Goal: Transaction & Acquisition: Subscribe to service/newsletter

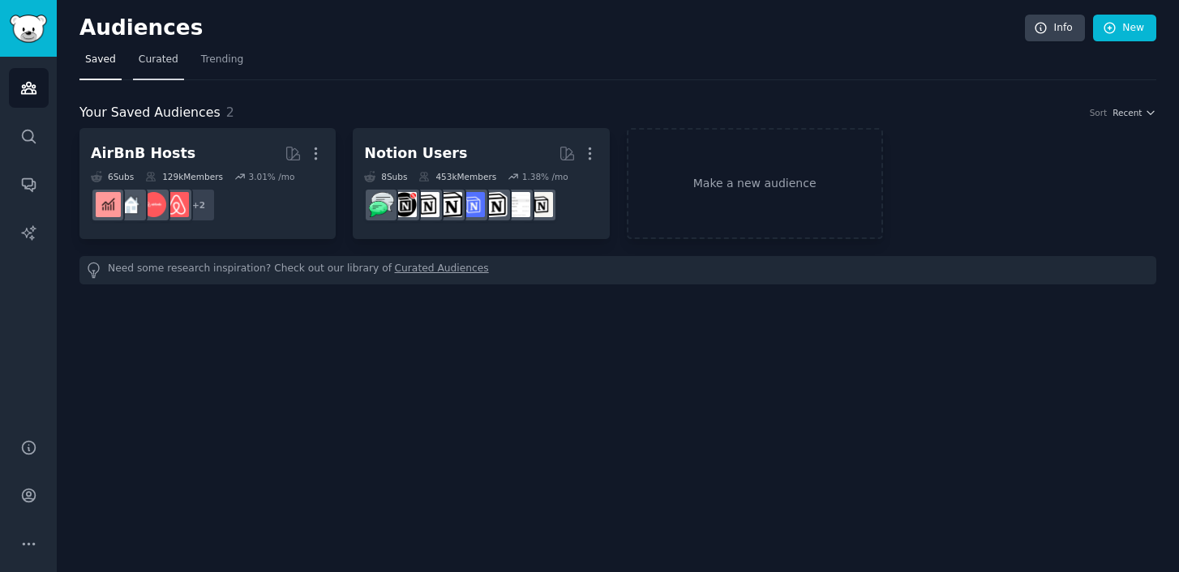
click at [178, 49] on link "Curated" at bounding box center [158, 63] width 51 height 33
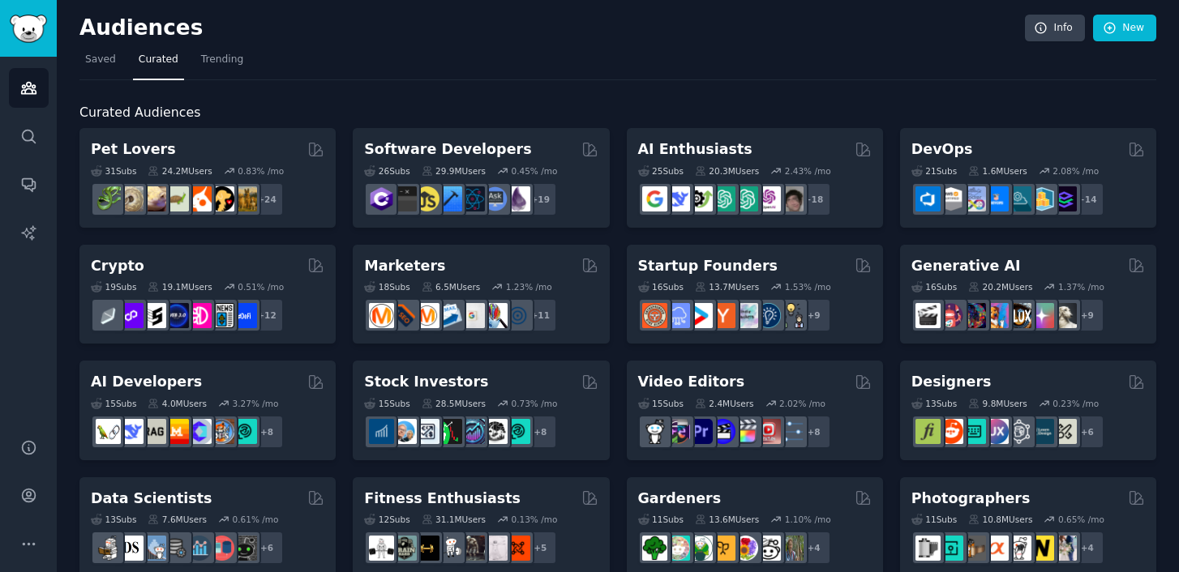
drag, startPoint x: 753, startPoint y: 106, endPoint x: 889, endPoint y: 102, distance: 136.3
click at [889, 103] on h2 "Curated Audiences" at bounding box center [617, 113] width 1077 height 20
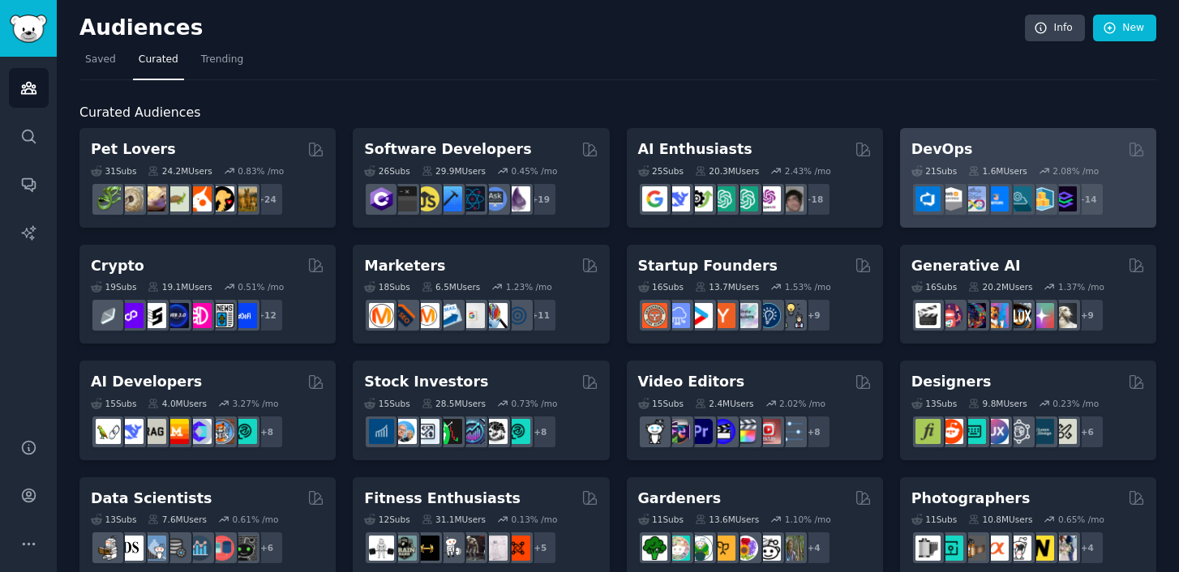
click at [924, 156] on h2 "DevOps" at bounding box center [942, 149] width 62 height 20
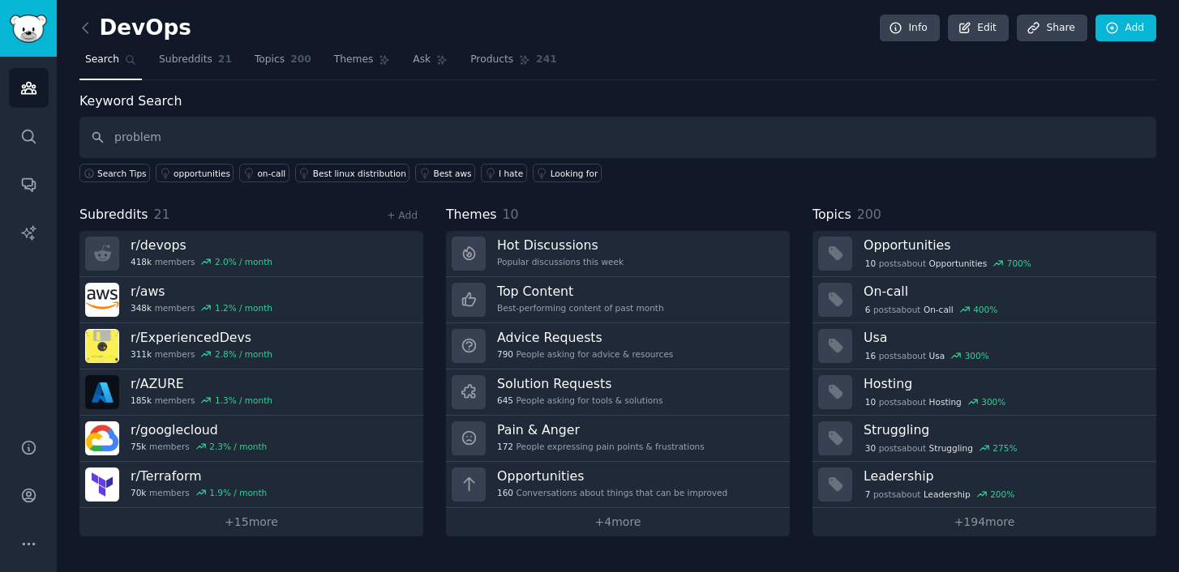
type input "problem"
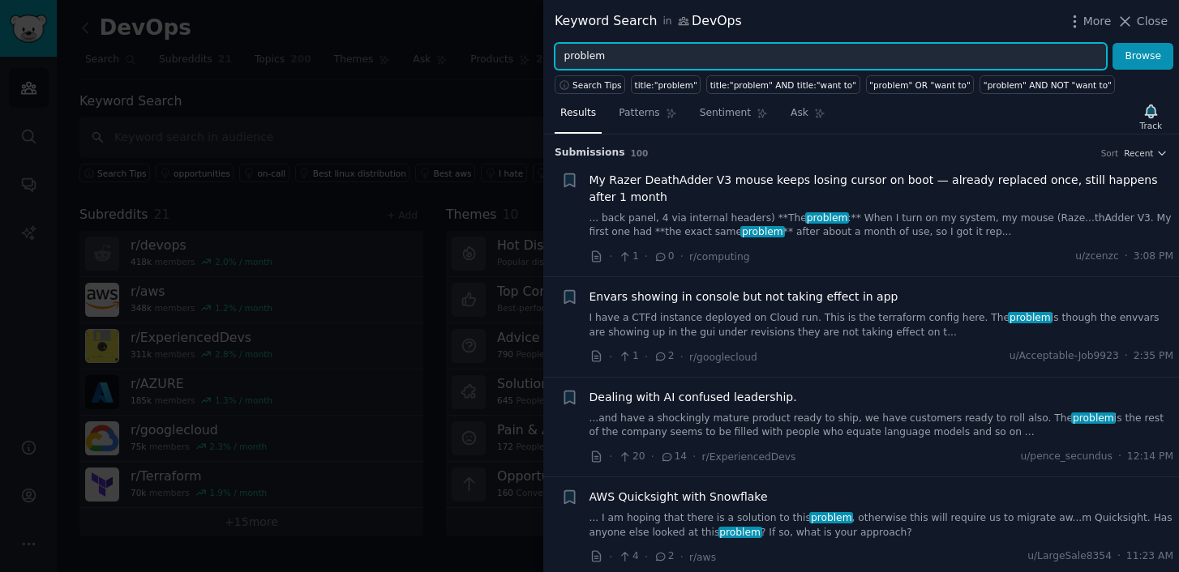
click at [1009, 56] on input "problem" at bounding box center [831, 57] width 552 height 28
type input "AI"
click at [1113, 43] on button "Browse" at bounding box center [1143, 57] width 61 height 28
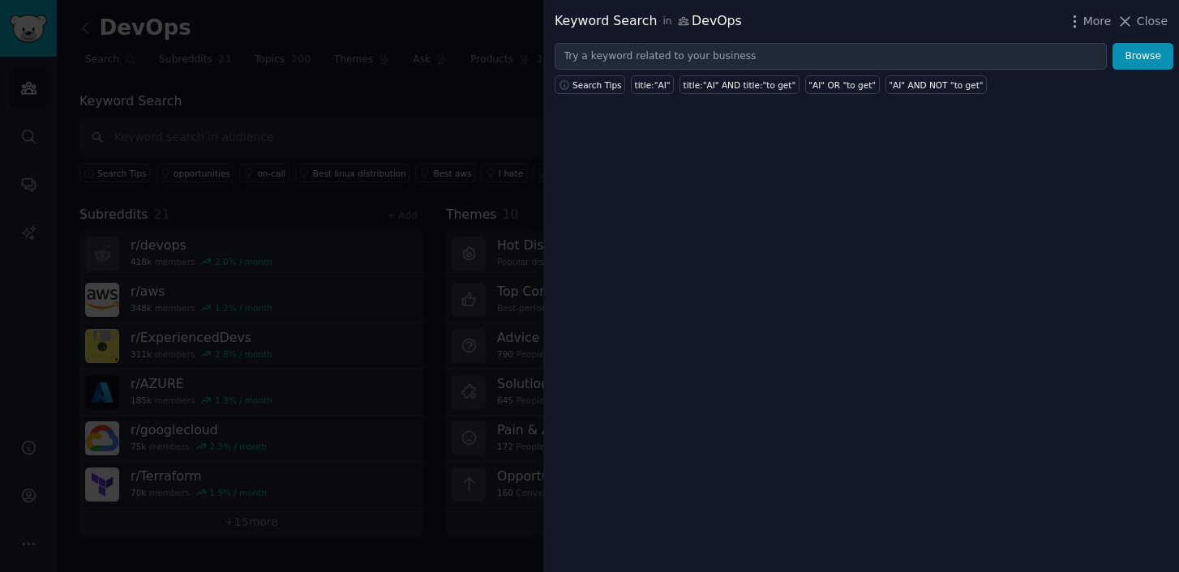
click at [450, 119] on div at bounding box center [589, 286] width 1179 height 572
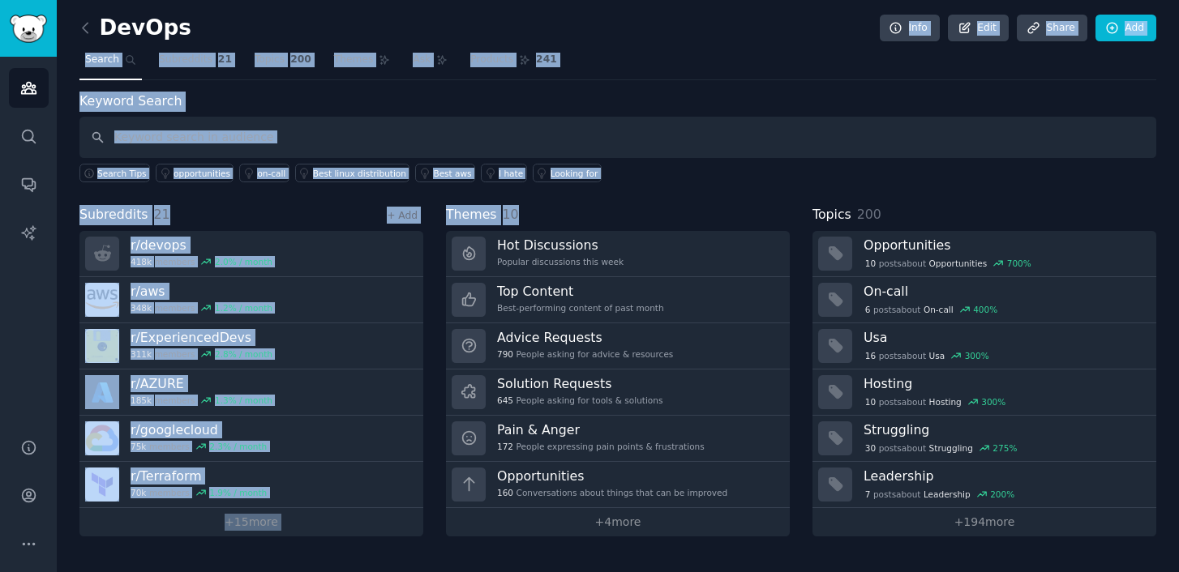
drag, startPoint x: 788, startPoint y: 22, endPoint x: 745, endPoint y: 214, distance: 196.9
click at [745, 215] on div "DevOps Info Edit Share Add Search Subreddits 21 Topics 200 Themes Ask Products …" at bounding box center [617, 280] width 1077 height 514
click at [745, 214] on div "Themes 10" at bounding box center [618, 215] width 344 height 20
drag, startPoint x: 745, startPoint y: 214, endPoint x: 720, endPoint y: -40, distance: 255.0
click at [720, 0] on html "Audiences Search Conversations AI Reports Help Account More DevOps Info Edit Sh…" at bounding box center [589, 286] width 1179 height 572
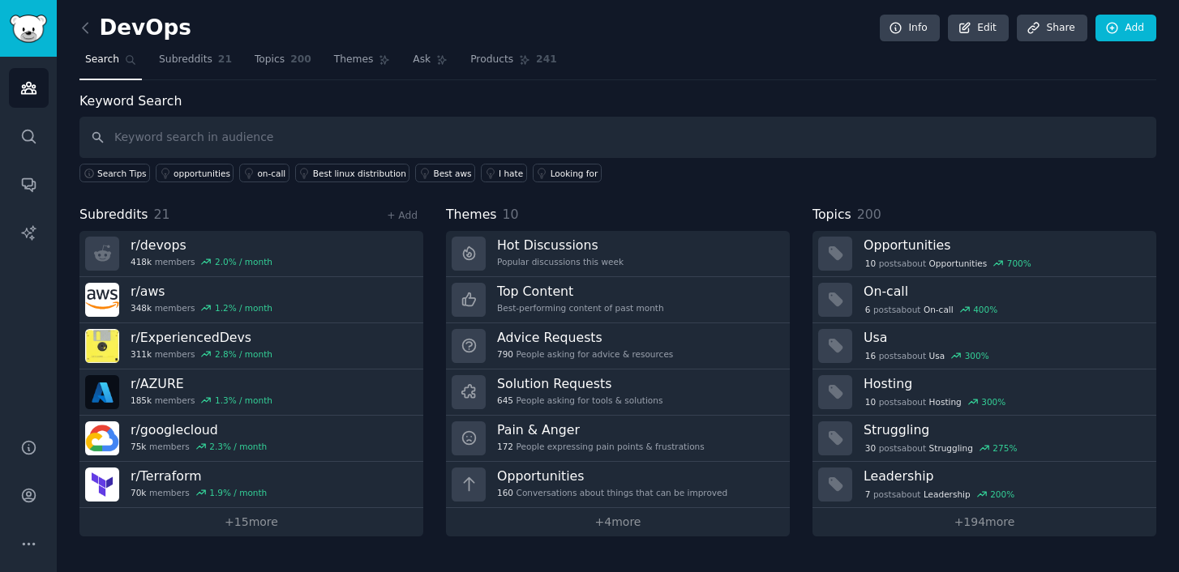
click at [757, 47] on nav "Search Subreddits 21 Topics 200 Themes Ask Products 241" at bounding box center [617, 63] width 1077 height 33
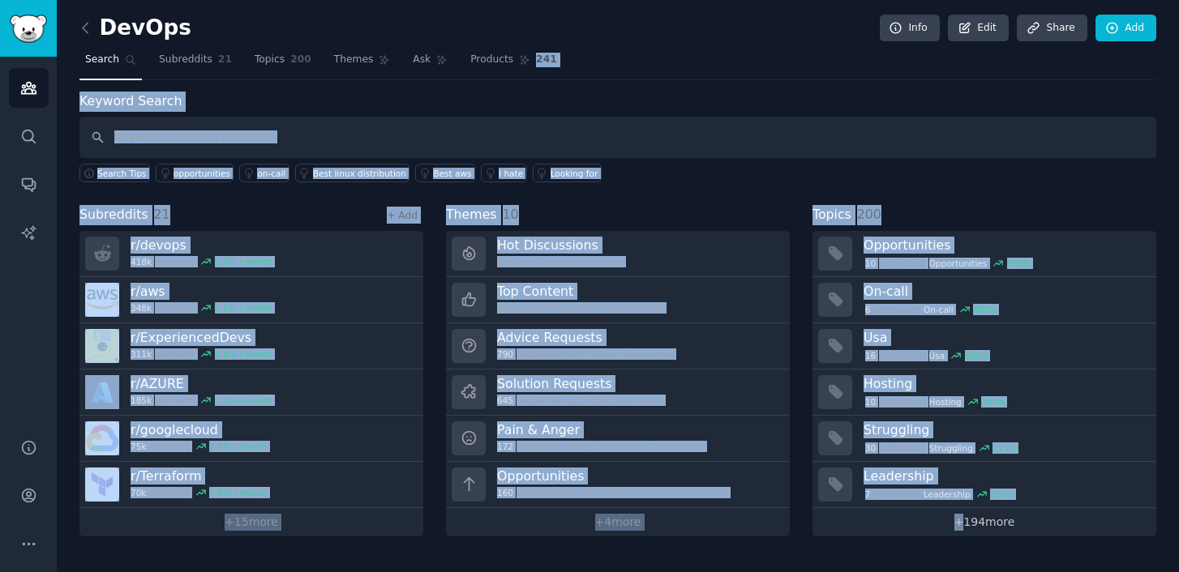
drag, startPoint x: 757, startPoint y: 47, endPoint x: 849, endPoint y: 521, distance: 483.1
click at [849, 521] on div "DevOps Info Edit Share Add Search Subreddits 21 Topics 200 Themes Ask Products …" at bounding box center [617, 280] width 1077 height 514
click at [657, 126] on input "text" at bounding box center [617, 137] width 1077 height 41
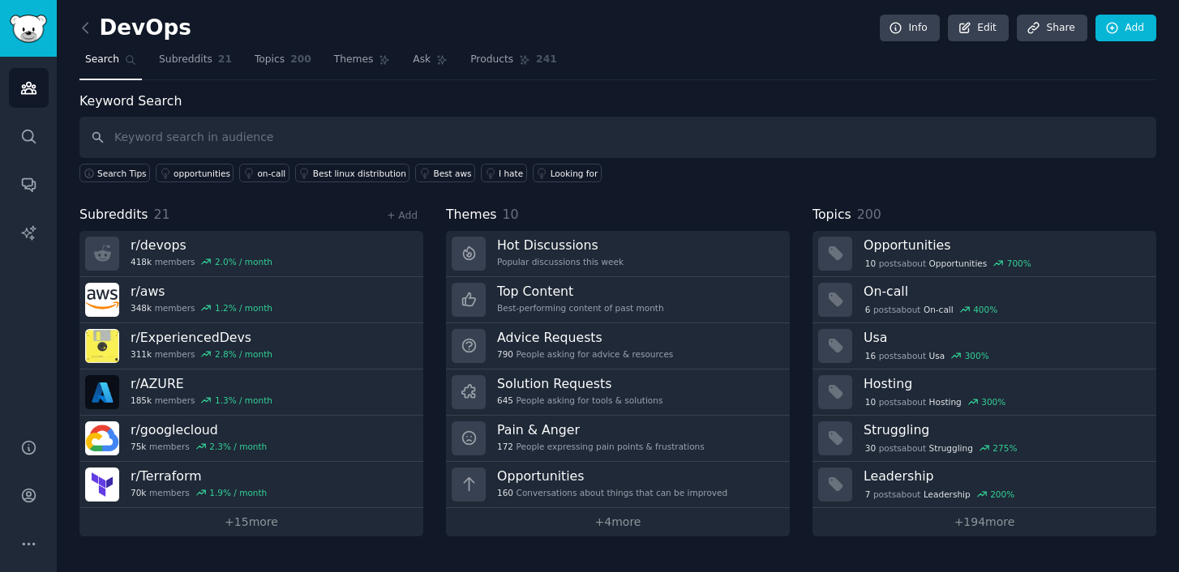
click at [662, 42] on div "DevOps Info Edit Share Add" at bounding box center [617, 31] width 1077 height 33
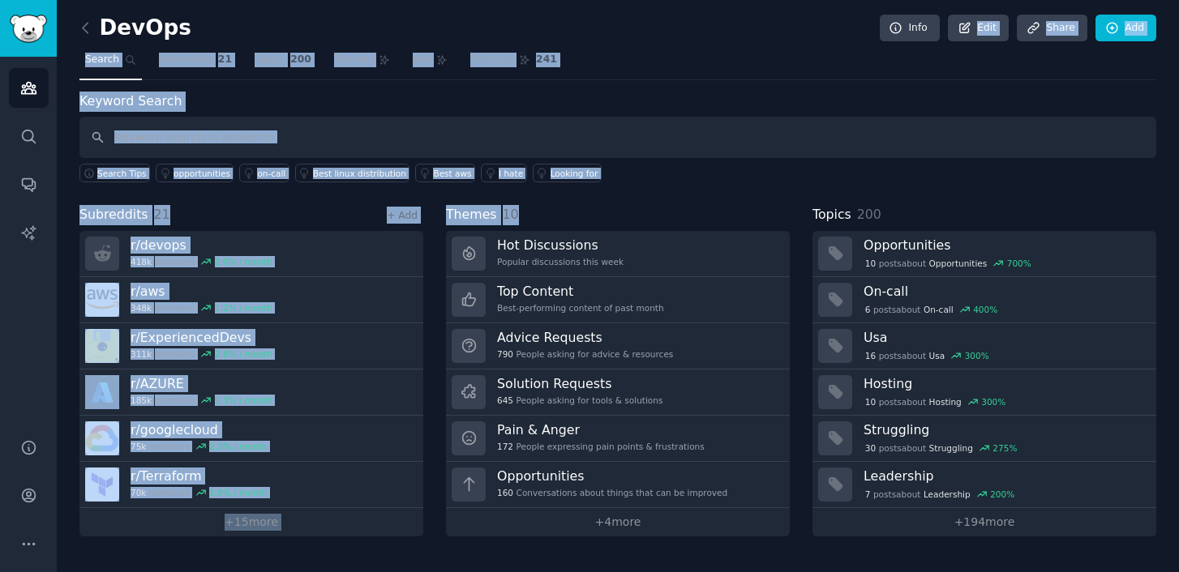
drag, startPoint x: 662, startPoint y: 42, endPoint x: 731, endPoint y: 200, distance: 172.2
click at [731, 199] on div "DevOps Info Edit Share Add Search Subreddits 21 Topics 200 Themes Ask Products …" at bounding box center [617, 280] width 1077 height 514
click at [731, 200] on div "Keyword Search Search Tips opportunities on-call Best linux distribution Best a…" at bounding box center [617, 314] width 1077 height 445
drag, startPoint x: 731, startPoint y: 200, endPoint x: 706, endPoint y: -32, distance: 233.2
click at [706, 0] on html "Audiences Search Conversations AI Reports Help Account More DevOps Info Edit Sh…" at bounding box center [589, 286] width 1179 height 572
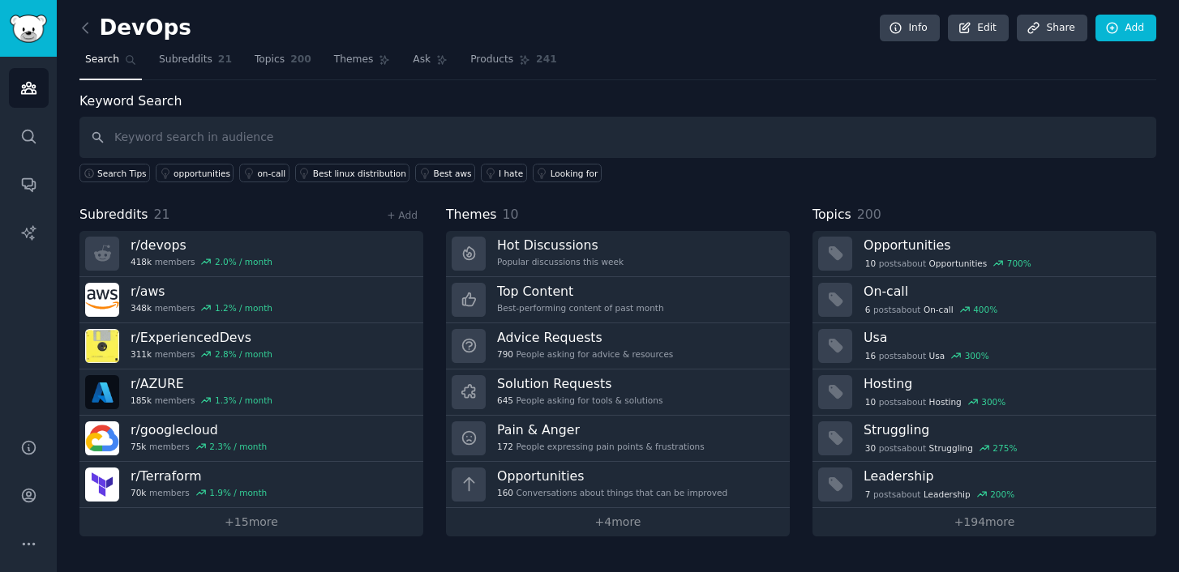
click at [689, 16] on div "DevOps Info Edit Share Add" at bounding box center [617, 31] width 1077 height 33
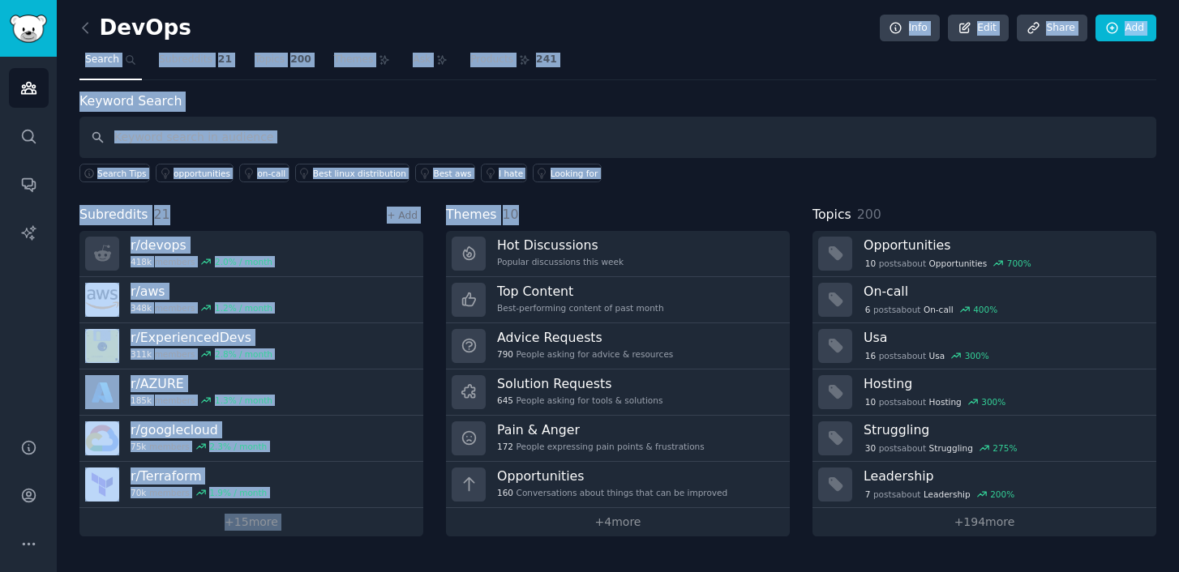
drag, startPoint x: 689, startPoint y: 16, endPoint x: 710, endPoint y: 191, distance: 176.3
click at [710, 192] on div "DevOps Info Edit Share Add Search Subreddits 21 Topics 200 Themes Ask Products …" at bounding box center [617, 280] width 1077 height 514
click at [710, 191] on div "Keyword Search Search Tips opportunities on-call Best linux distribution Best a…" at bounding box center [617, 314] width 1077 height 445
drag, startPoint x: 710, startPoint y: 191, endPoint x: 614, endPoint y: -24, distance: 235.2
click at [614, 0] on html "Audiences Search Conversations AI Reports Help Account More DevOps Info Edit Sh…" at bounding box center [589, 286] width 1179 height 572
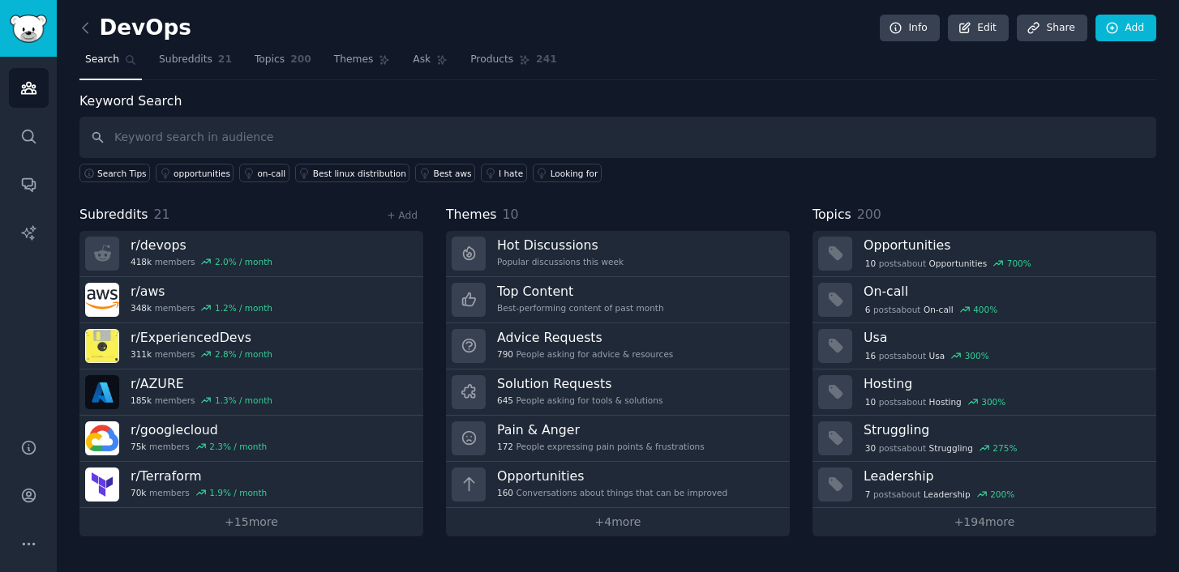
click at [589, 19] on div "DevOps Info Edit Share Add" at bounding box center [617, 31] width 1077 height 33
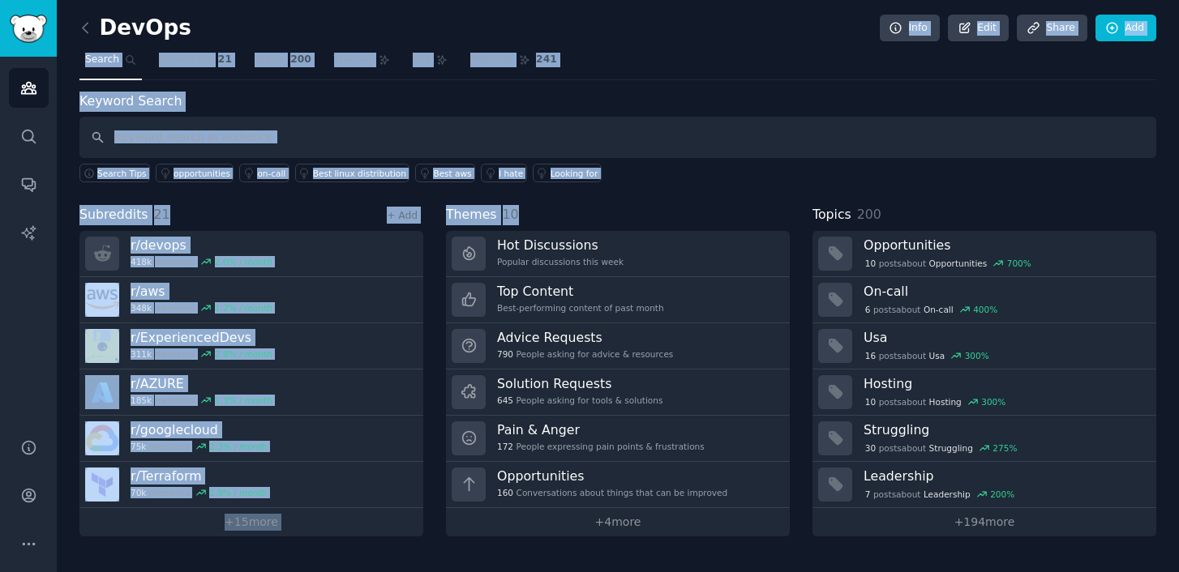
drag, startPoint x: 589, startPoint y: 19, endPoint x: 697, endPoint y: 210, distance: 219.4
click at [697, 210] on div "DevOps Info Edit Share Add Search Subreddits 21 Topics 200 Themes Ask Products …" at bounding box center [617, 280] width 1077 height 514
click at [697, 210] on div "Themes 10" at bounding box center [618, 215] width 344 height 20
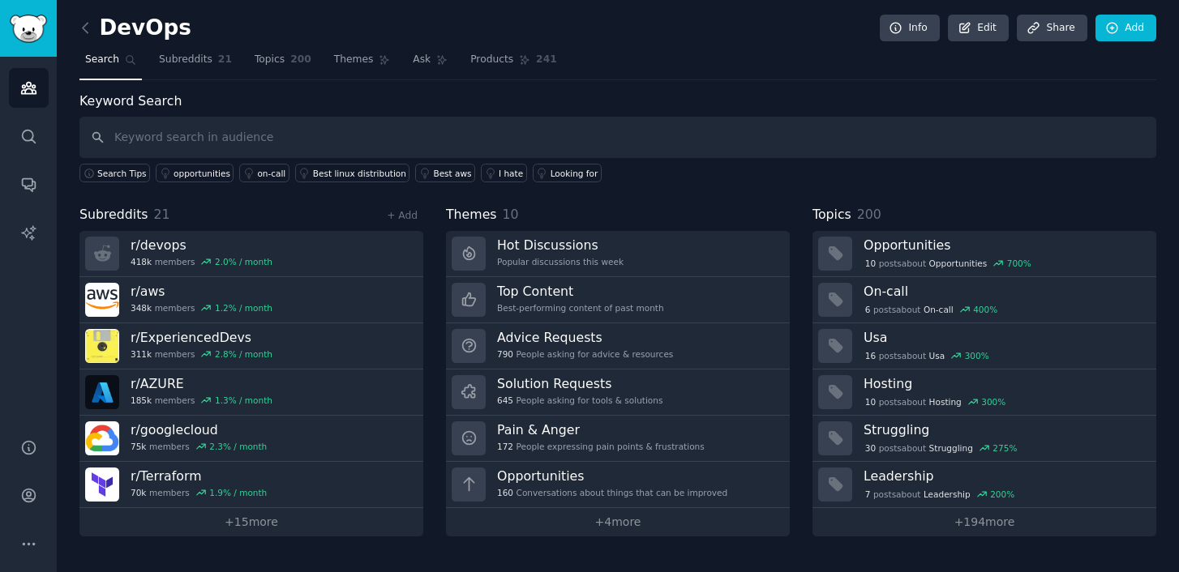
click at [707, 214] on div "Themes 10" at bounding box center [618, 215] width 344 height 20
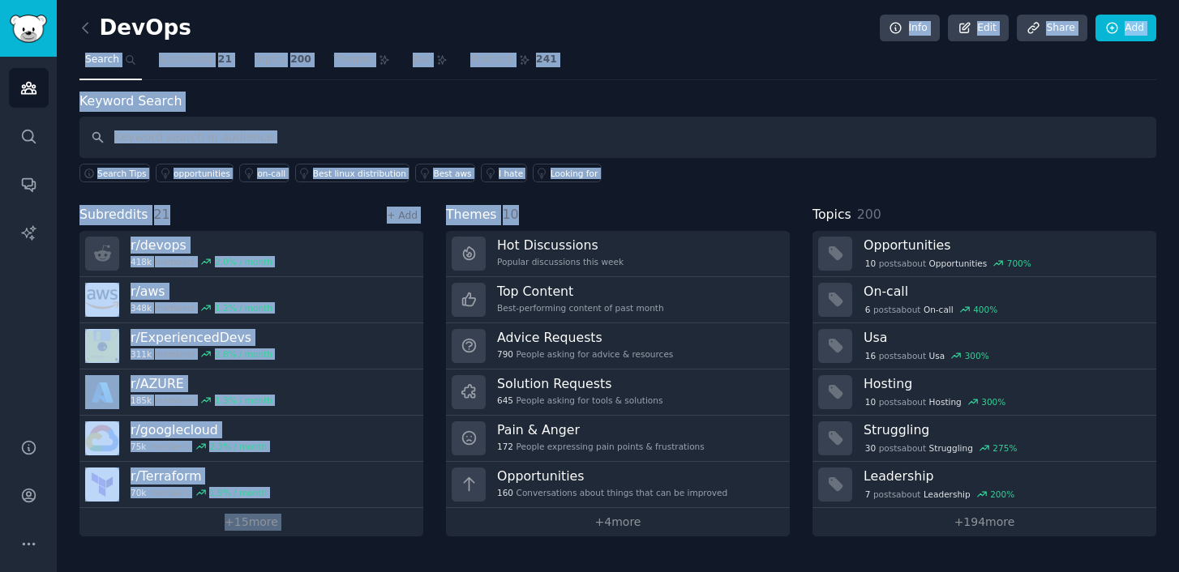
drag, startPoint x: 707, startPoint y: 214, endPoint x: 654, endPoint y: 19, distance: 201.6
click at [654, 23] on div "DevOps Info Edit Share Add Search Subreddits 21 Topics 200 Themes Ask Products …" at bounding box center [617, 280] width 1077 height 514
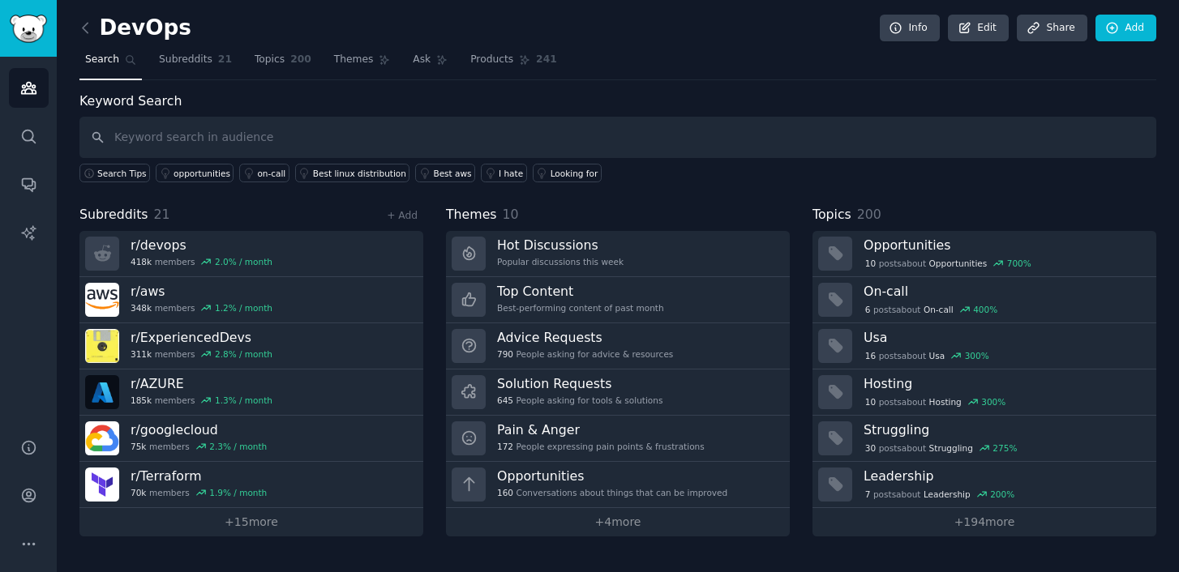
click at [610, 66] on nav "Search Subreddits 21 Topics 200 Themes Ask Products 241" at bounding box center [617, 63] width 1077 height 33
click at [521, 59] on icon at bounding box center [525, 60] width 9 height 9
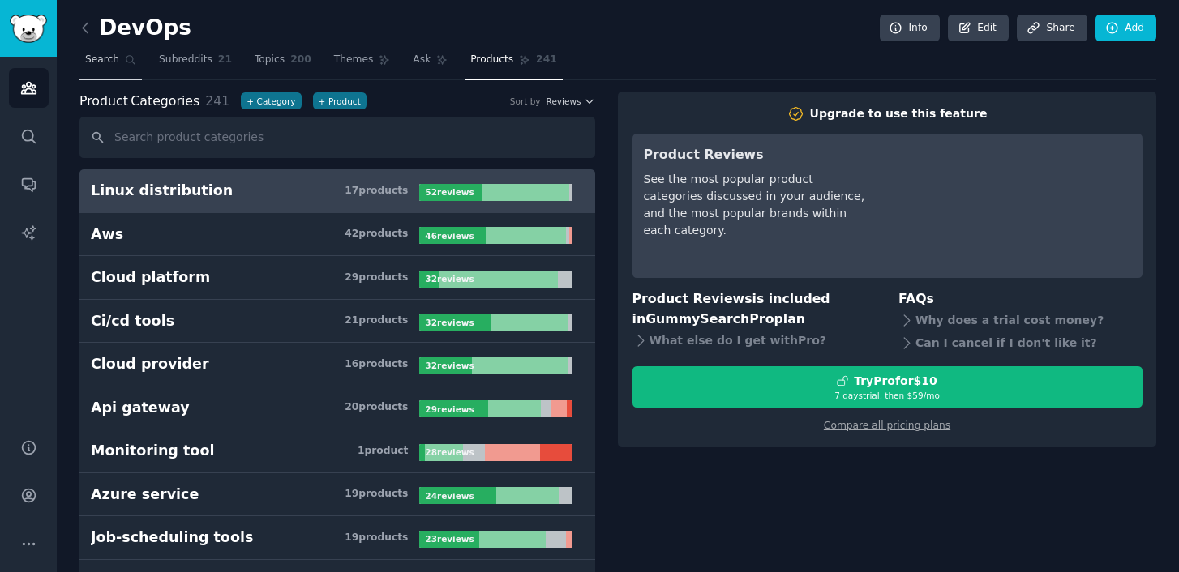
click at [113, 65] on span "Search" at bounding box center [102, 60] width 34 height 15
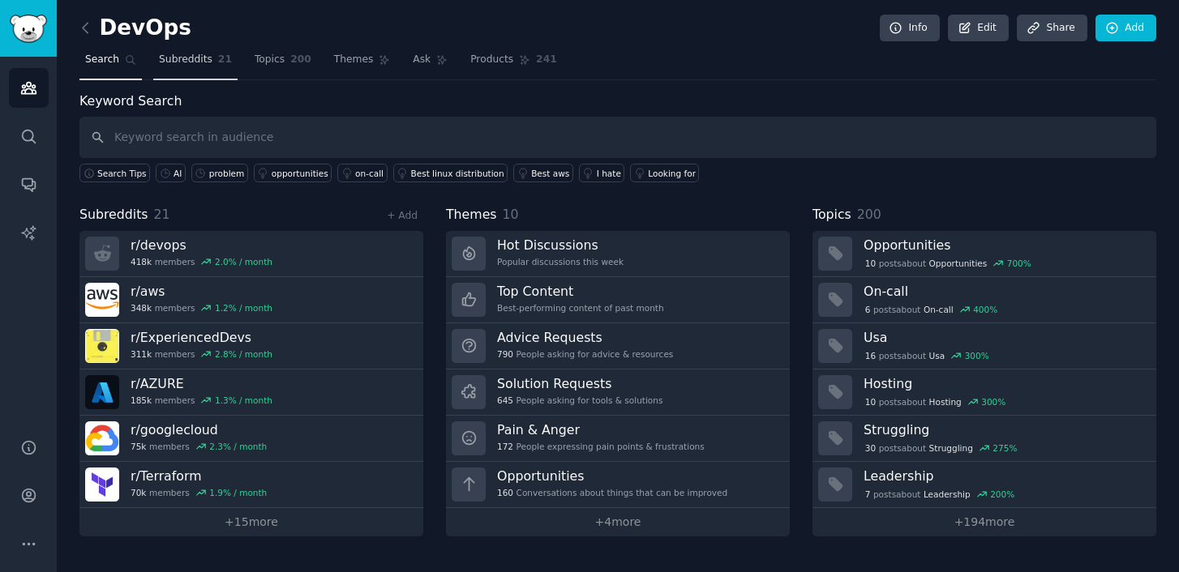
click at [208, 59] on span "Subreddits" at bounding box center [186, 60] width 54 height 15
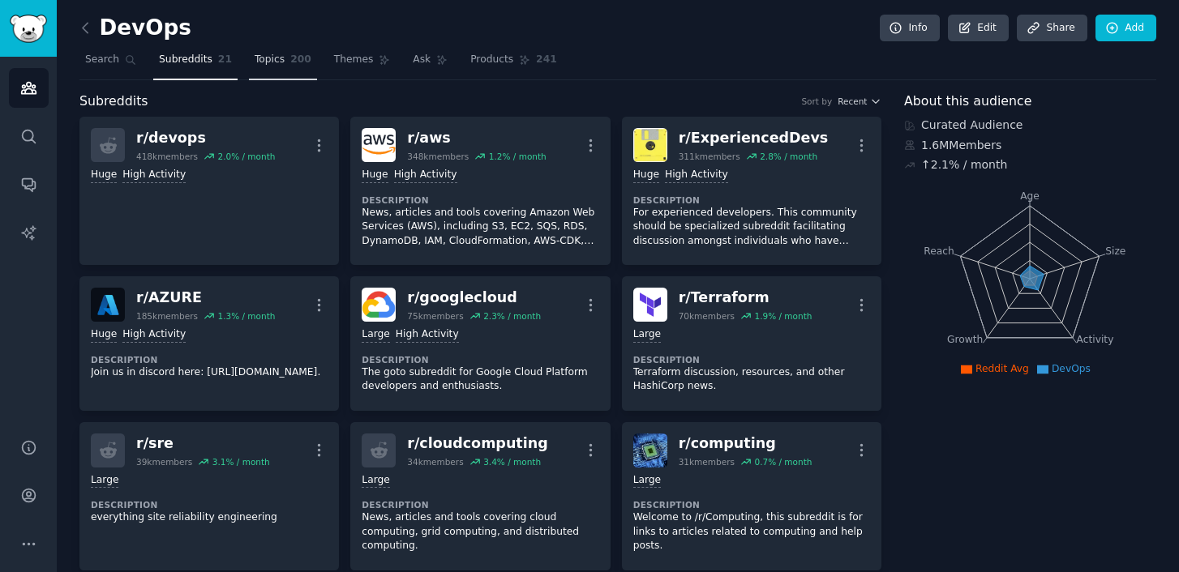
click at [298, 59] on span "200" at bounding box center [300, 60] width 21 height 15
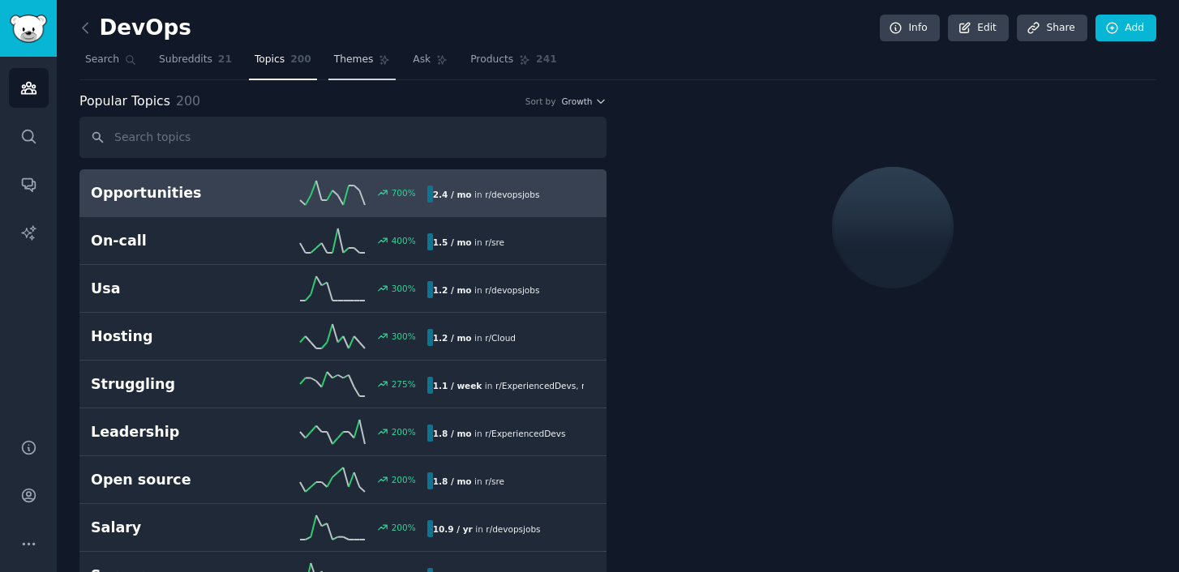
click at [348, 55] on span "Themes" at bounding box center [354, 60] width 40 height 15
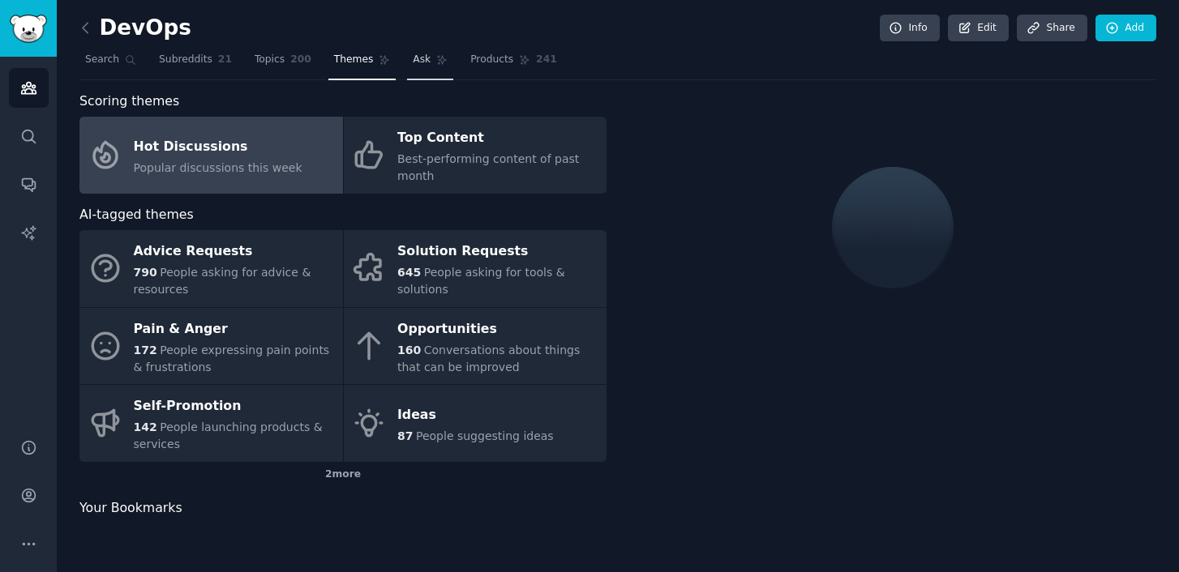
click at [407, 62] on link "Ask" at bounding box center [430, 63] width 46 height 33
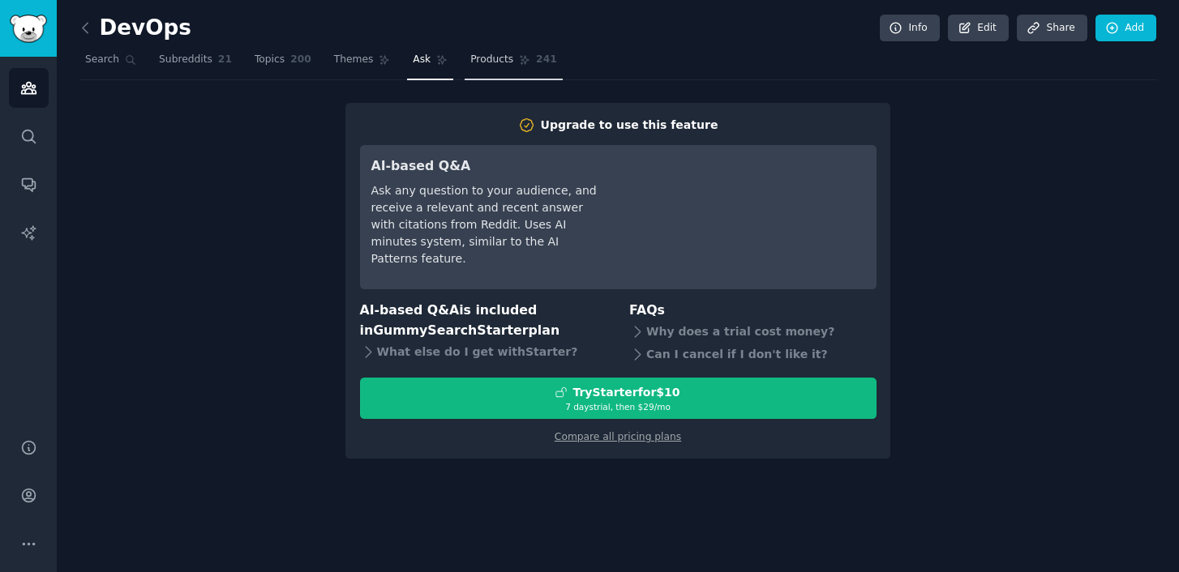
click at [504, 62] on span "Products" at bounding box center [491, 60] width 43 height 15
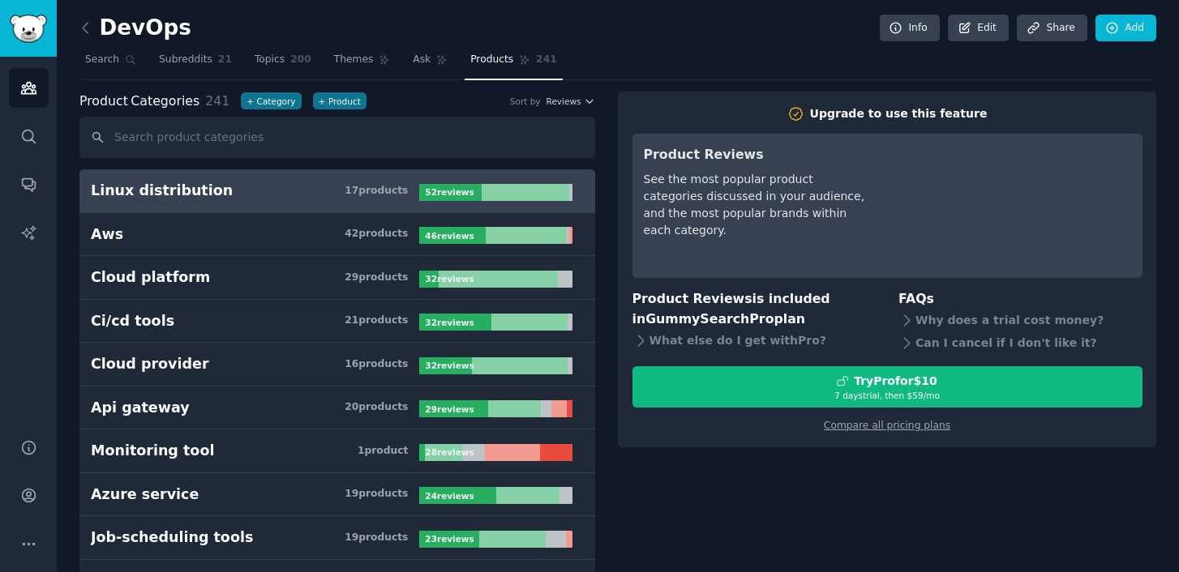
click at [146, 58] on nav "Search Subreddits 21 Topics 200 Themes Ask Products 241" at bounding box center [617, 63] width 1077 height 33
click at [126, 58] on icon at bounding box center [130, 60] width 9 height 9
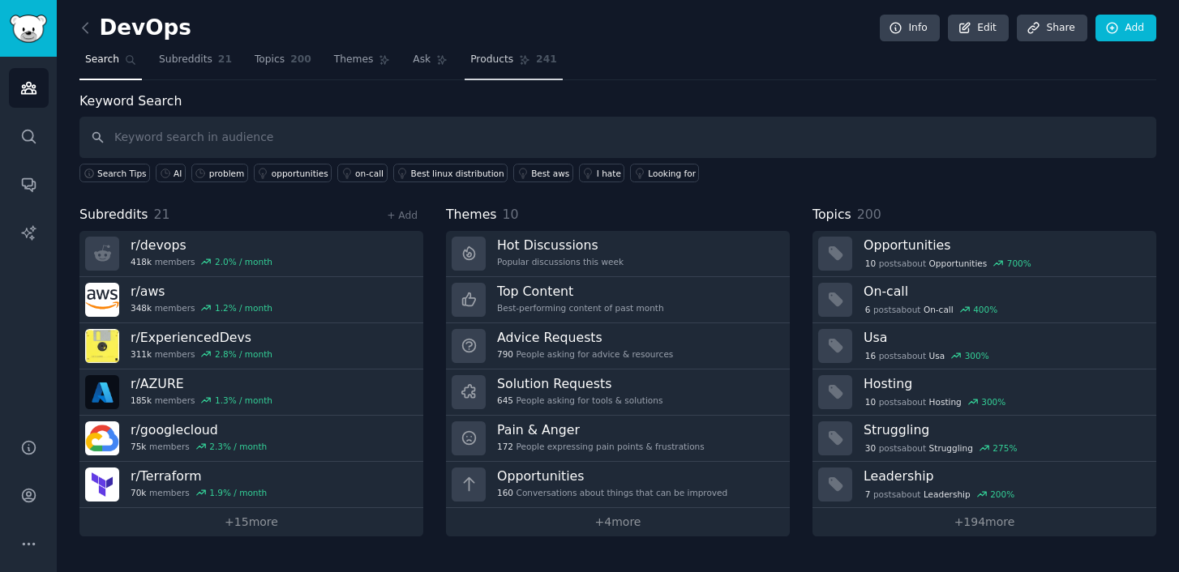
click at [487, 54] on span "Products" at bounding box center [491, 60] width 43 height 15
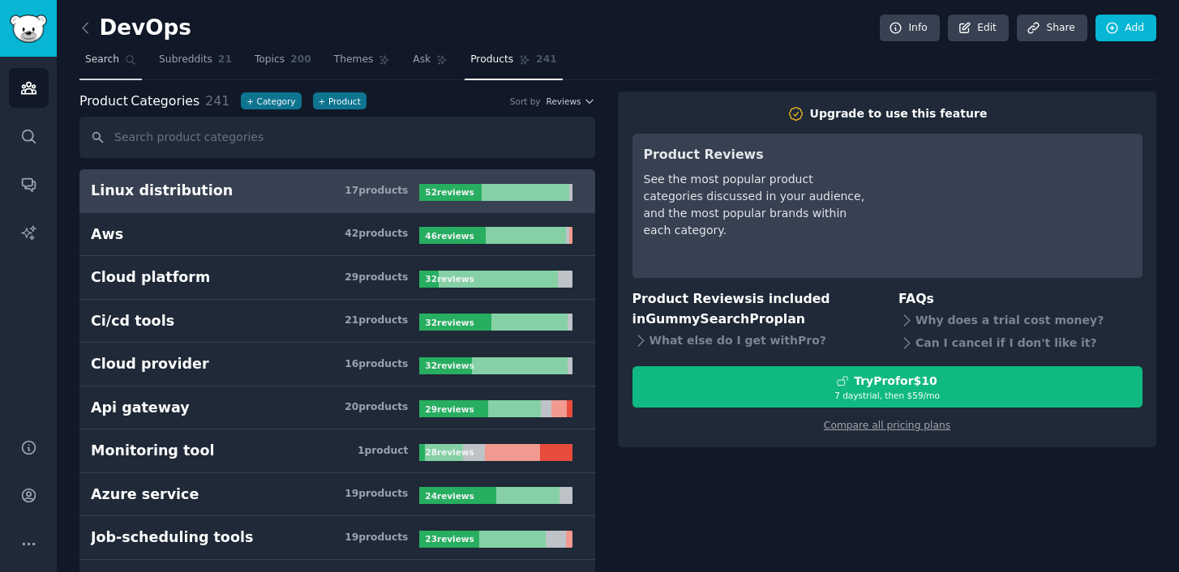
click at [120, 63] on link "Search" at bounding box center [110, 63] width 62 height 33
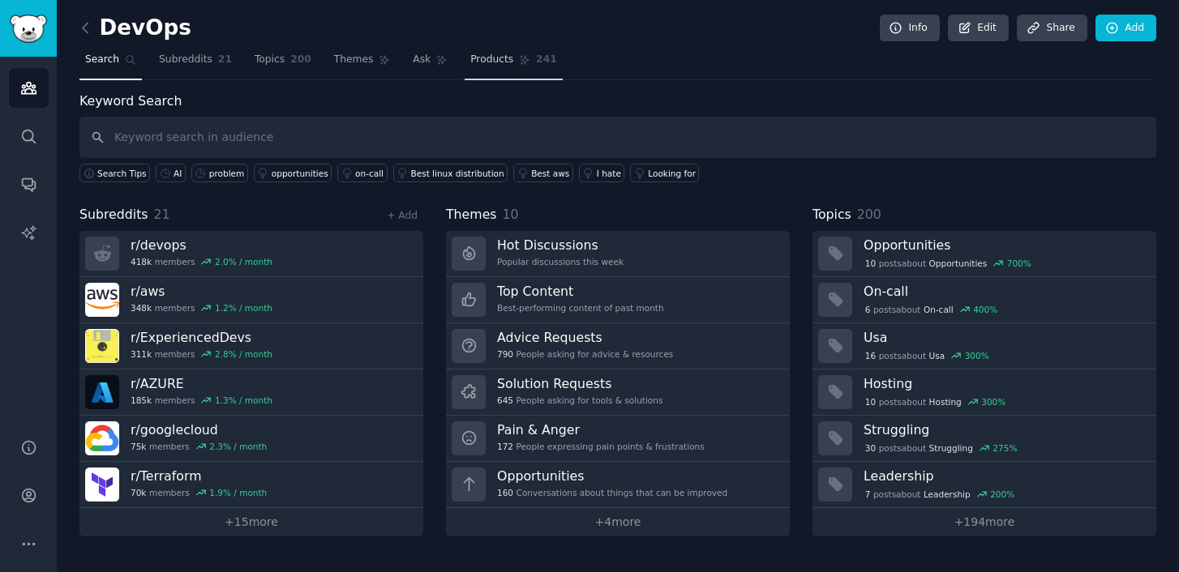
click at [478, 74] on link "Products 241" at bounding box center [513, 63] width 97 height 33
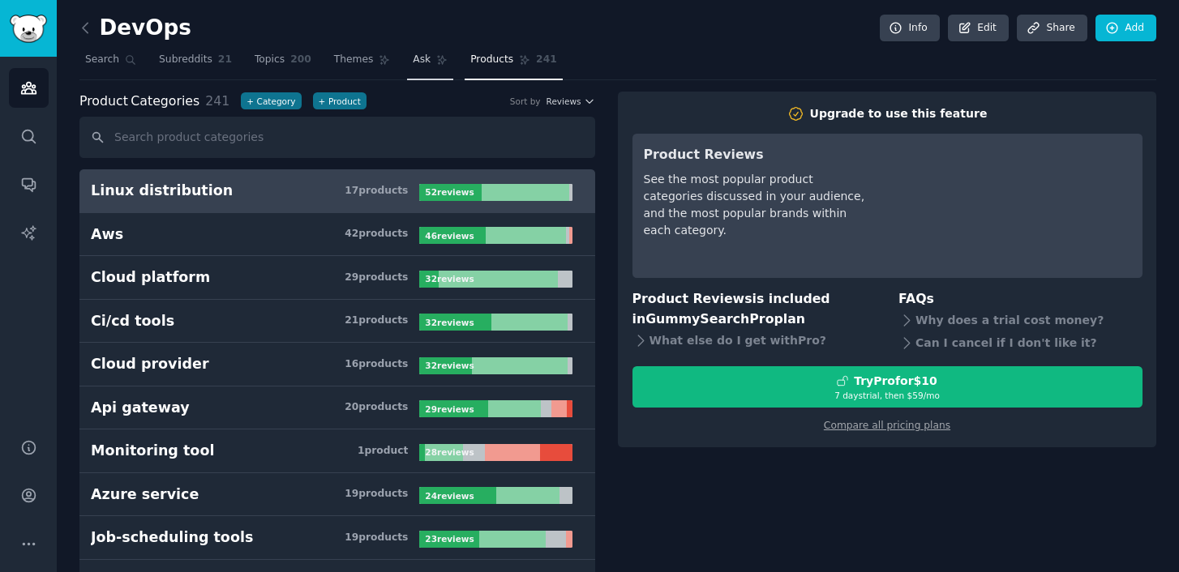
click at [436, 58] on icon at bounding box center [441, 59] width 11 height 11
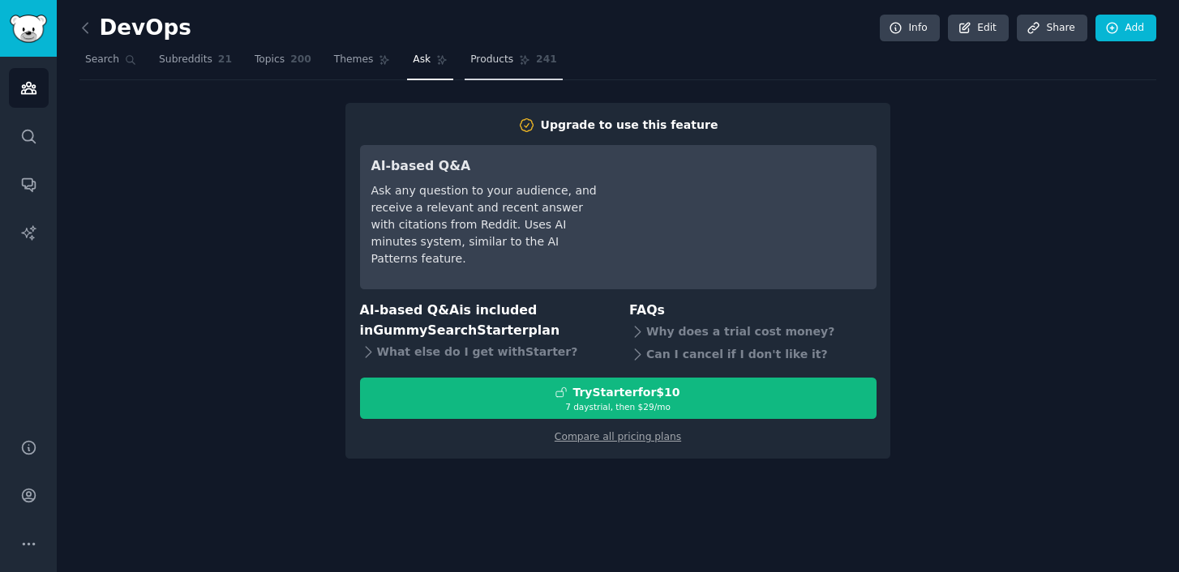
click at [498, 68] on link "Products 241" at bounding box center [513, 63] width 97 height 33
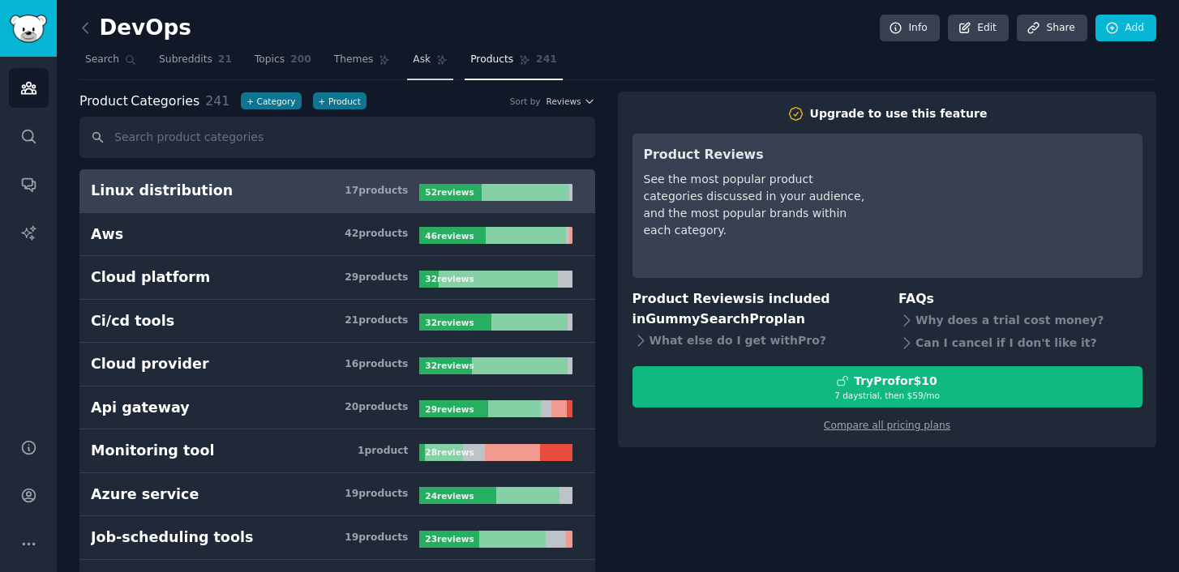
click at [429, 62] on link "Ask" at bounding box center [430, 63] width 46 height 33
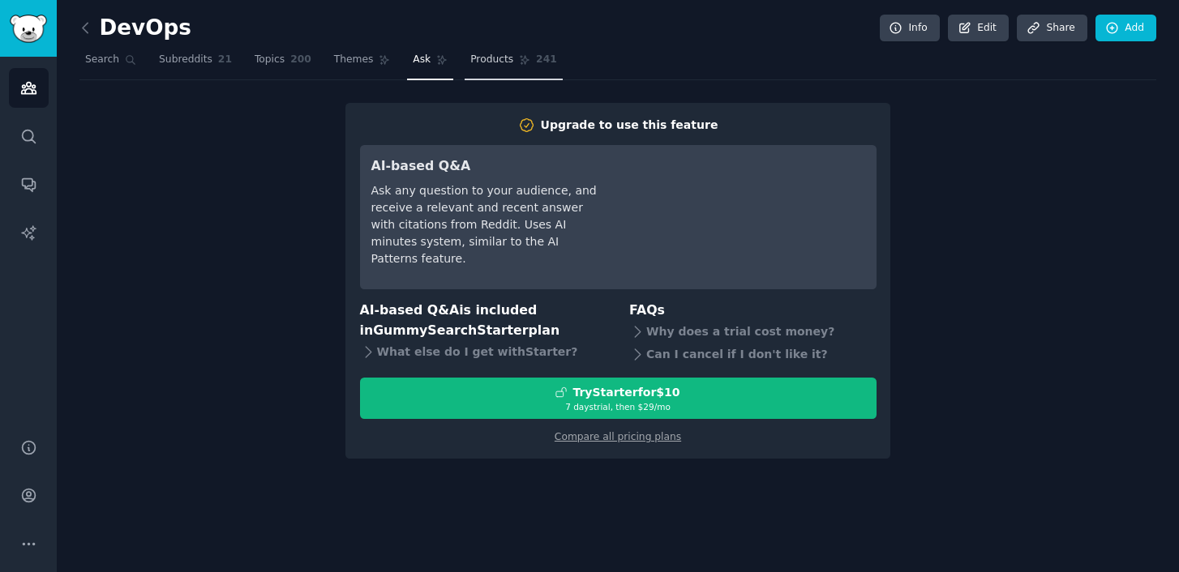
click at [524, 72] on link "Products 241" at bounding box center [513, 63] width 97 height 33
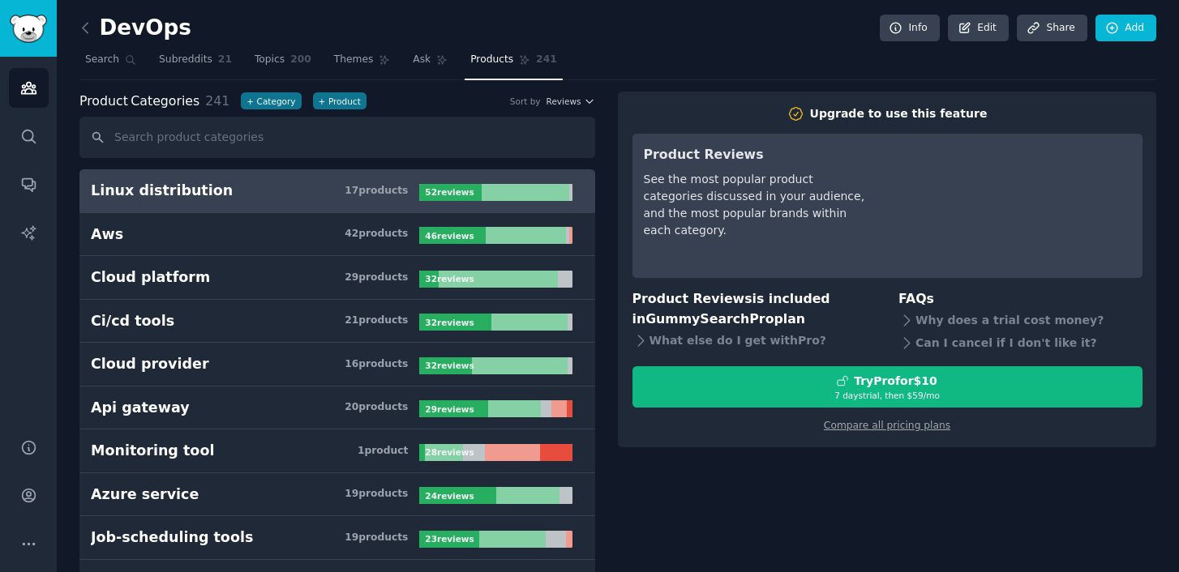
drag, startPoint x: 728, startPoint y: 70, endPoint x: 662, endPoint y: 73, distance: 66.6
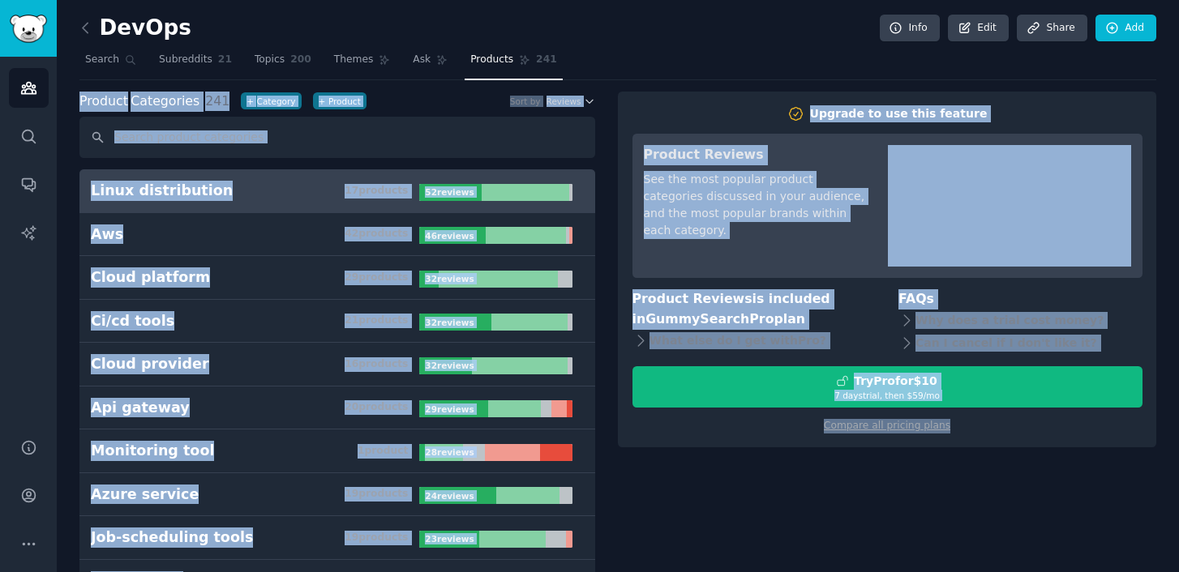
drag, startPoint x: 662, startPoint y: 73, endPoint x: 659, endPoint y: 460, distance: 386.8
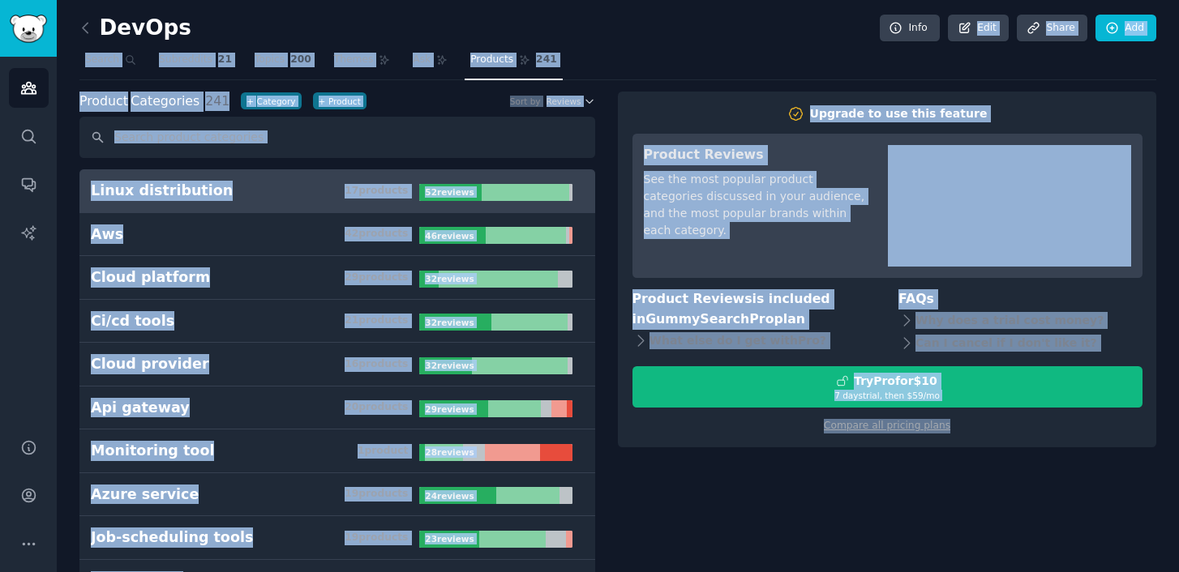
drag, startPoint x: 659, startPoint y: 460, endPoint x: 637, endPoint y: 6, distance: 454.7
click at [675, 74] on nav "Search Subreddits 21 Topics 200 Themes Ask Products 241" at bounding box center [617, 63] width 1077 height 33
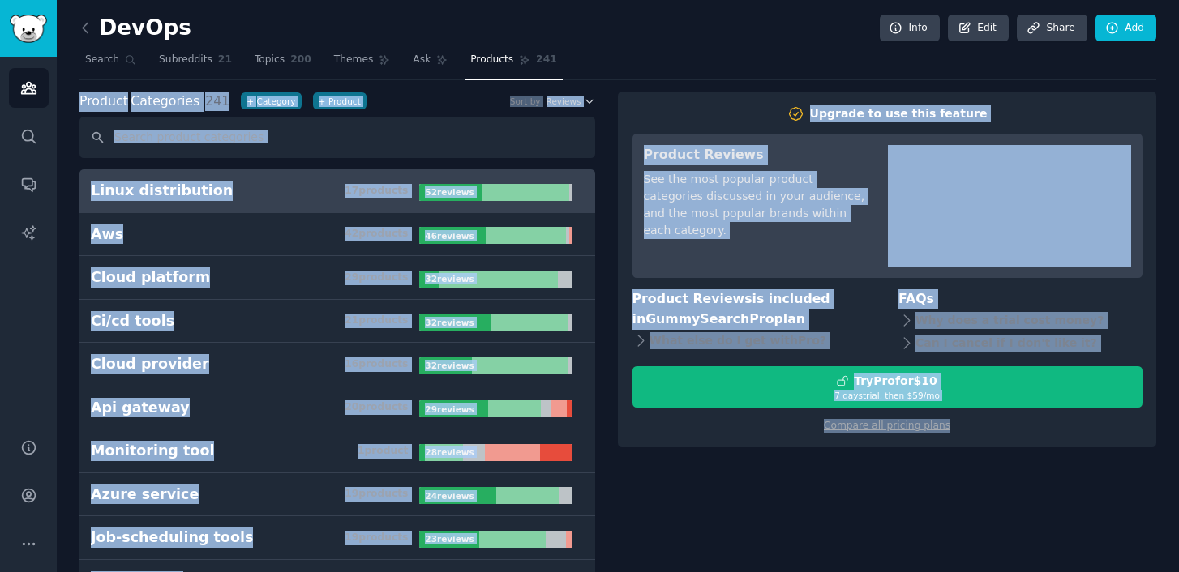
drag, startPoint x: 675, startPoint y: 73, endPoint x: 740, endPoint y: 502, distance: 434.0
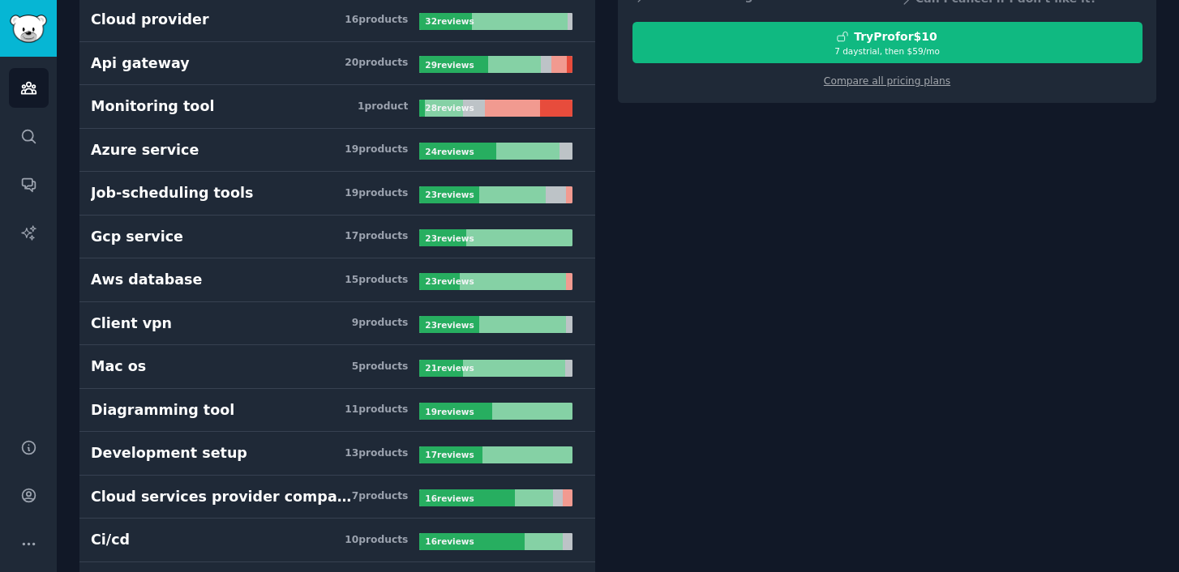
scroll to position [350, 0]
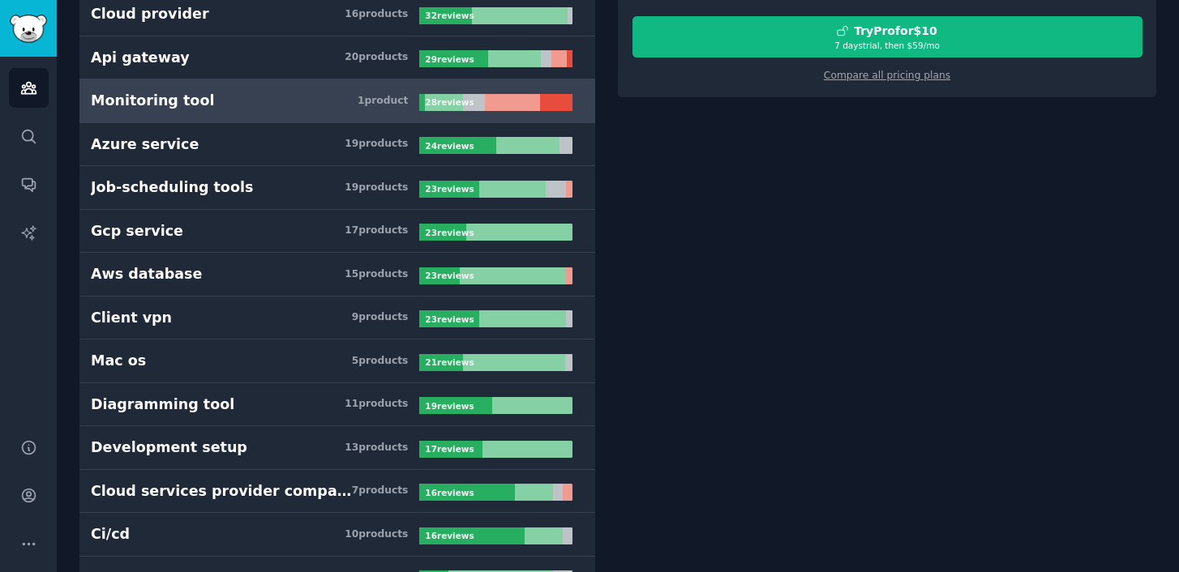
click at [431, 90] on link "Monitoring tool 1 product 28 review s" at bounding box center [337, 101] width 516 height 44
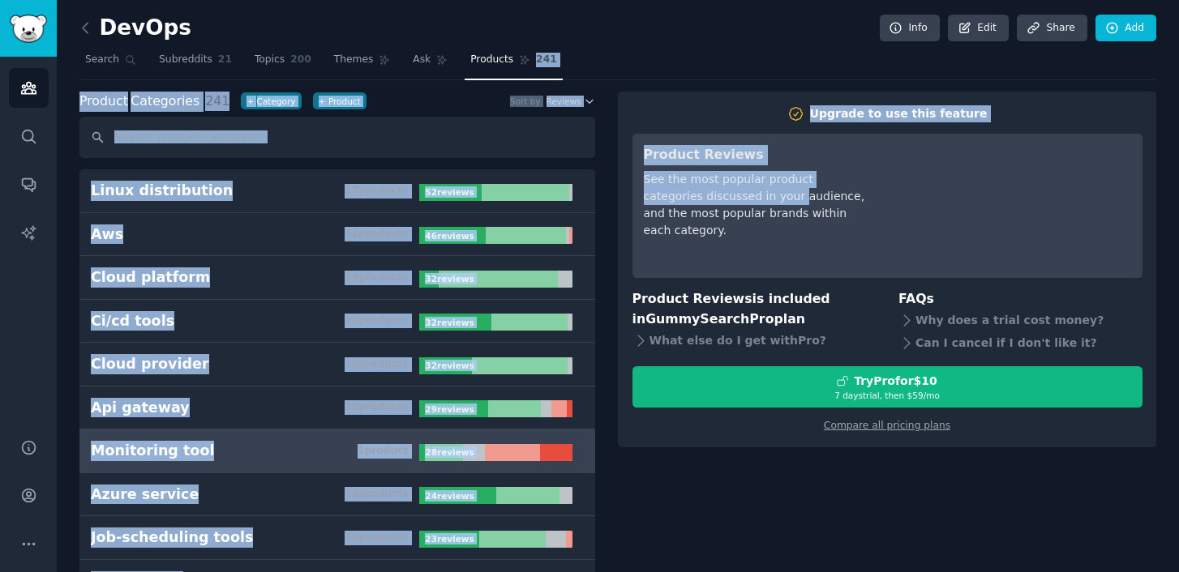
drag, startPoint x: 657, startPoint y: 47, endPoint x: 756, endPoint y: 242, distance: 219.0
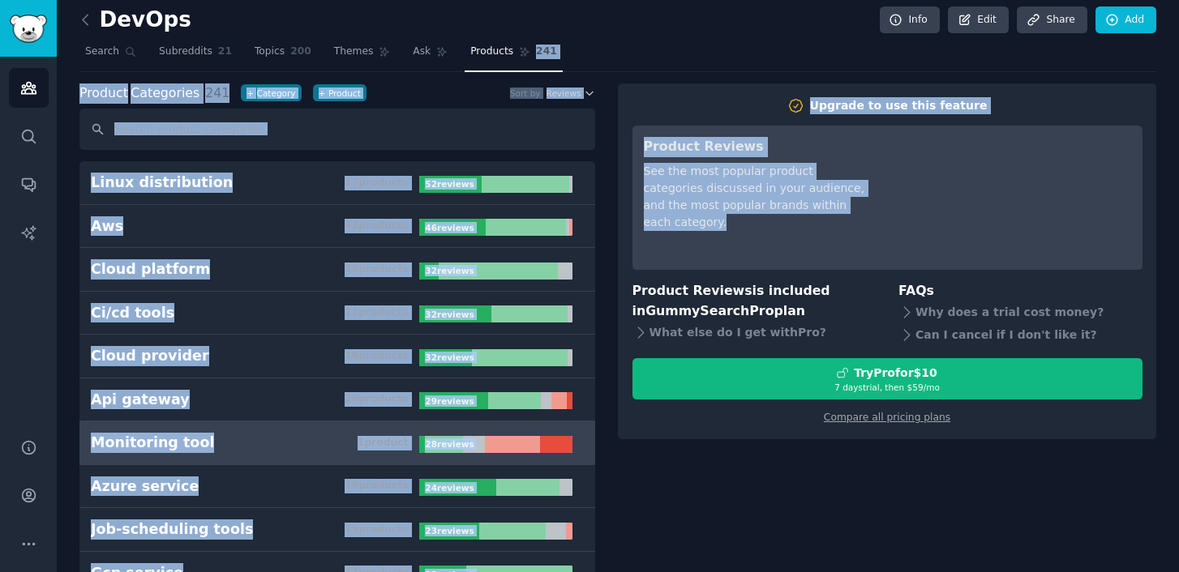
scroll to position [9, 0]
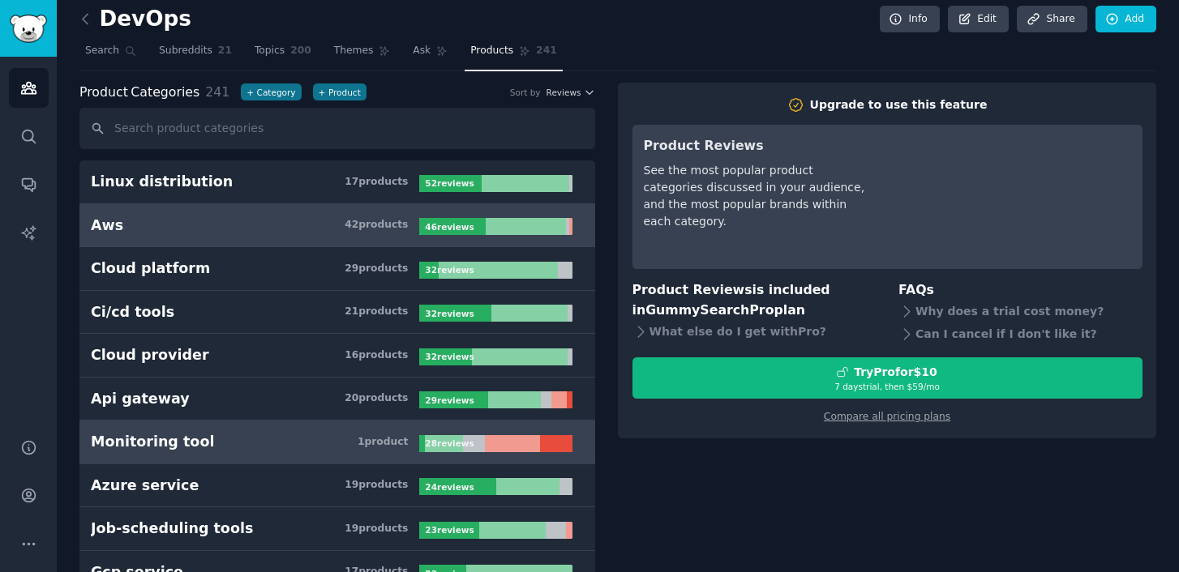
click at [290, 234] on h3 "Aws 42 product s" at bounding box center [255, 226] width 328 height 20
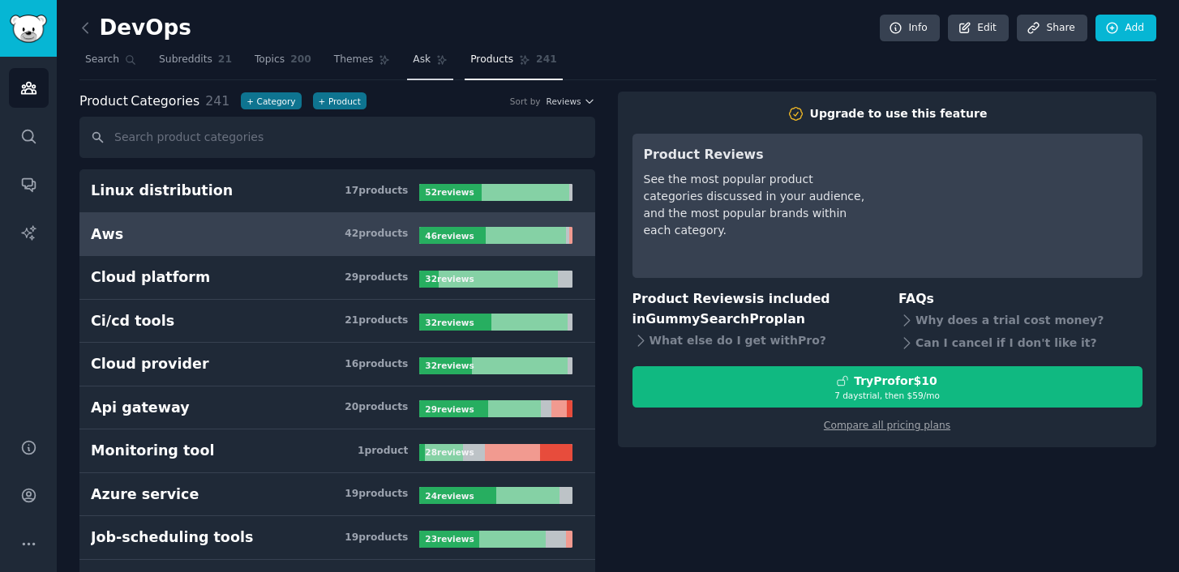
click at [407, 61] on link "Ask" at bounding box center [430, 63] width 46 height 33
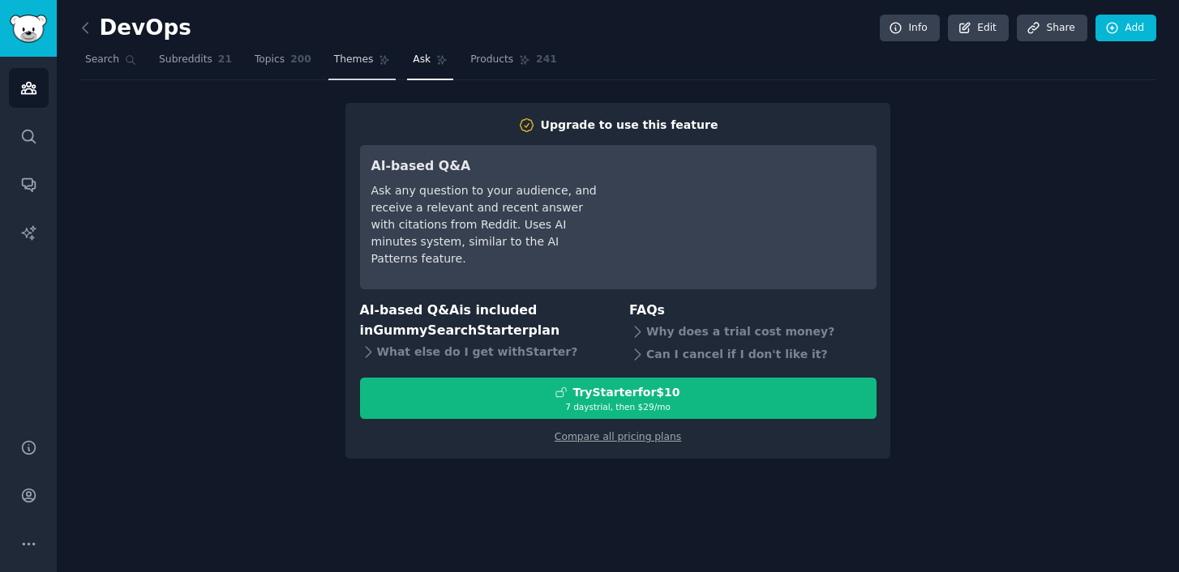
click at [352, 64] on span "Themes" at bounding box center [354, 60] width 40 height 15
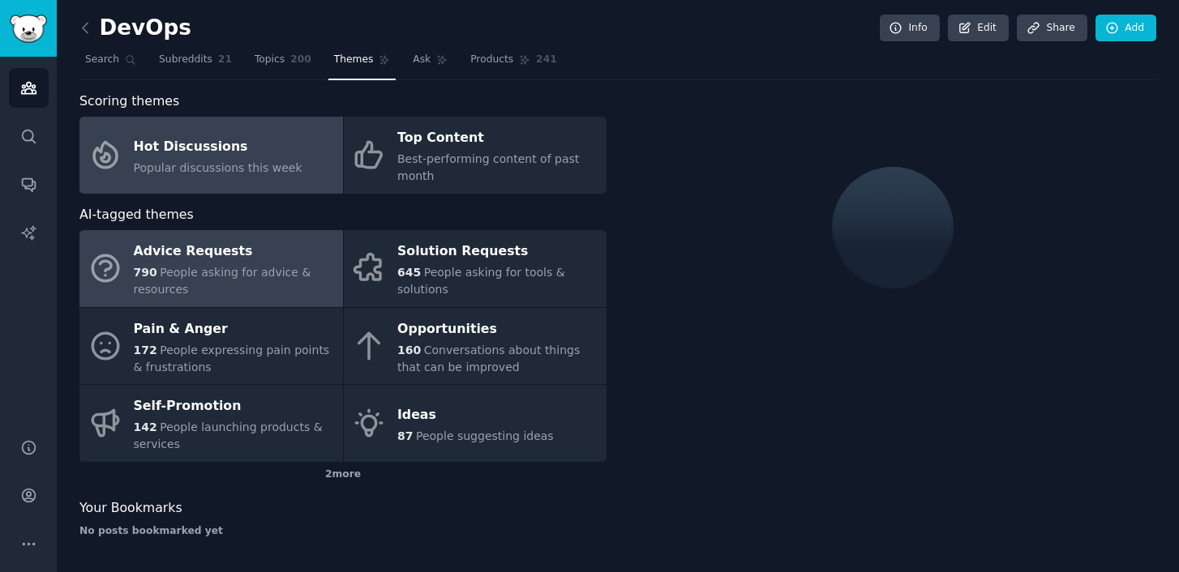
click at [231, 282] on div "790 People asking for advice & resources" at bounding box center [234, 281] width 201 height 34
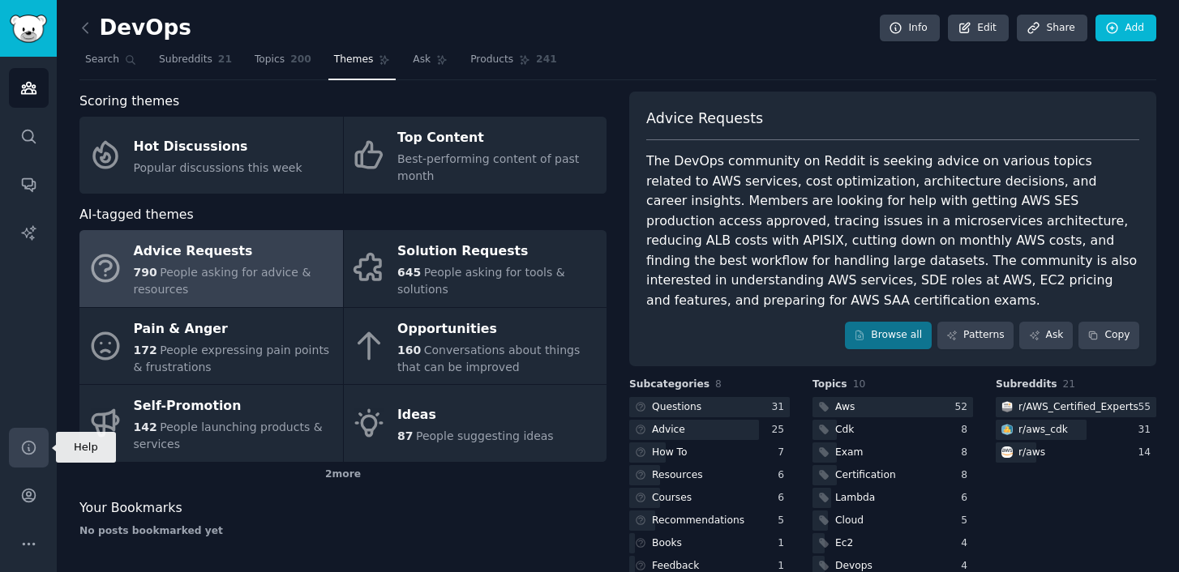
click at [36, 437] on link "Help" at bounding box center [29, 448] width 40 height 40
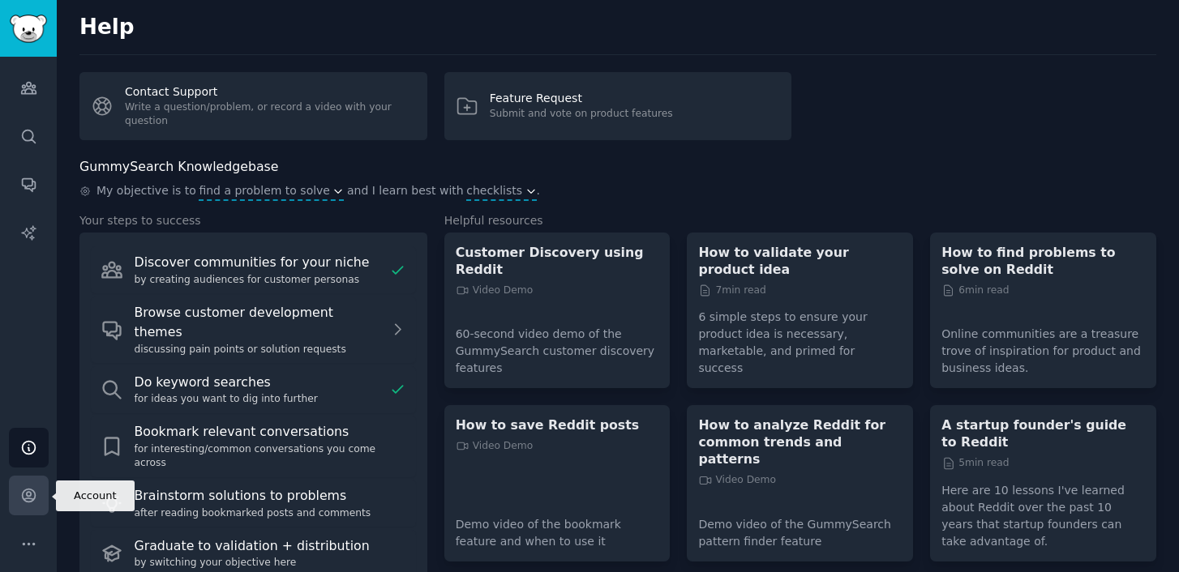
click at [25, 512] on link "Account" at bounding box center [29, 496] width 40 height 40
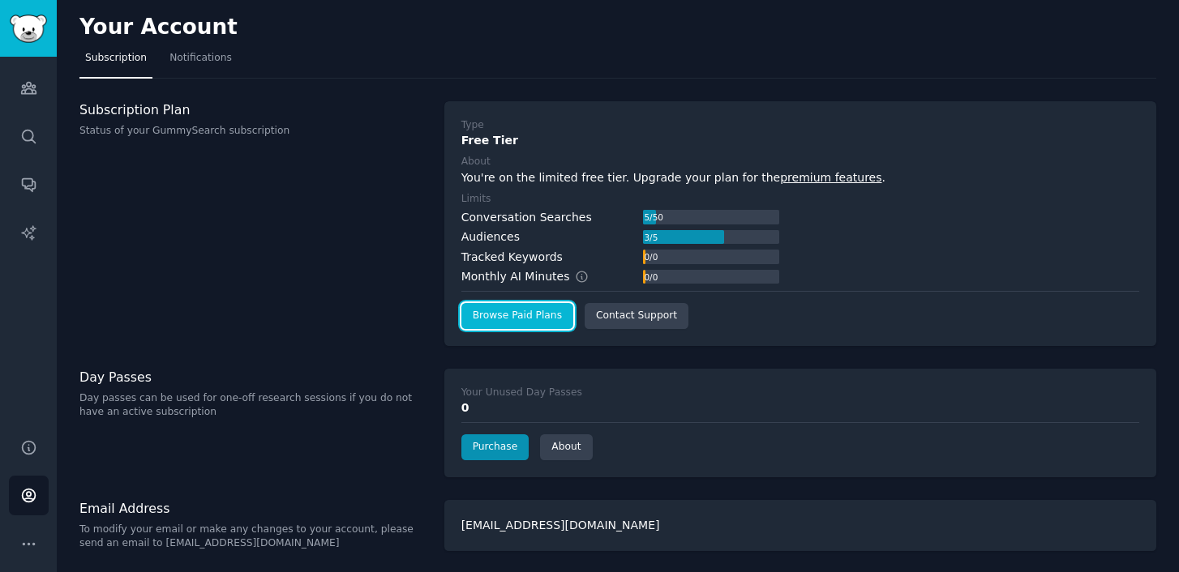
click at [530, 321] on link "Browse Paid Plans" at bounding box center [517, 316] width 112 height 26
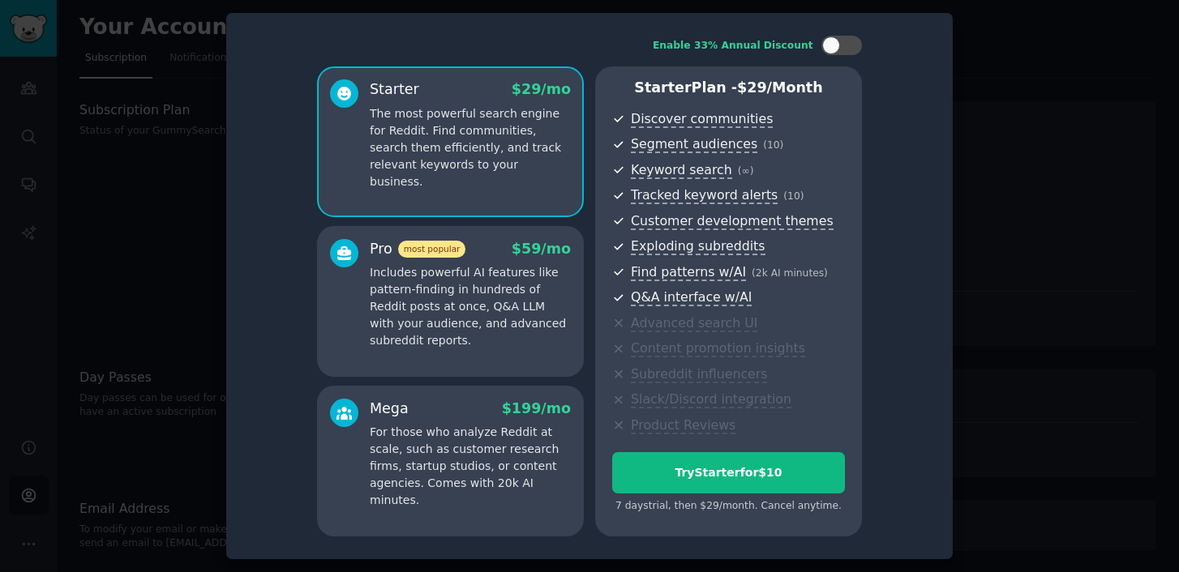
click at [446, 341] on p "Includes powerful AI features like pattern-finding in hundreds of Reddit posts …" at bounding box center [470, 306] width 201 height 85
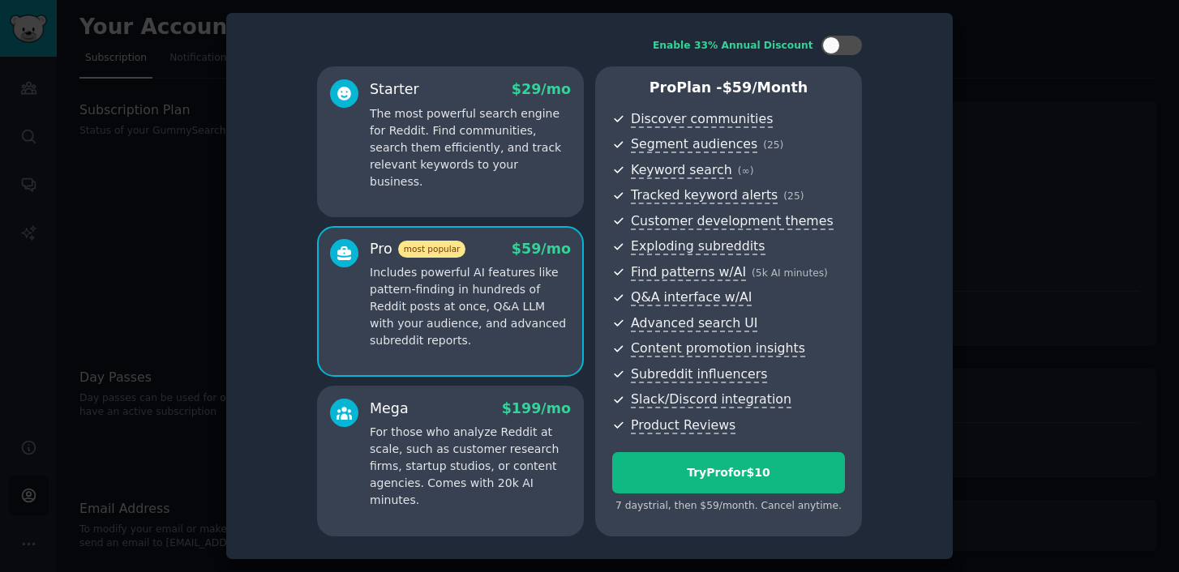
click at [416, 480] on p "For those who analyze Reddit at scale, such as customer research firms, startup…" at bounding box center [470, 466] width 201 height 85
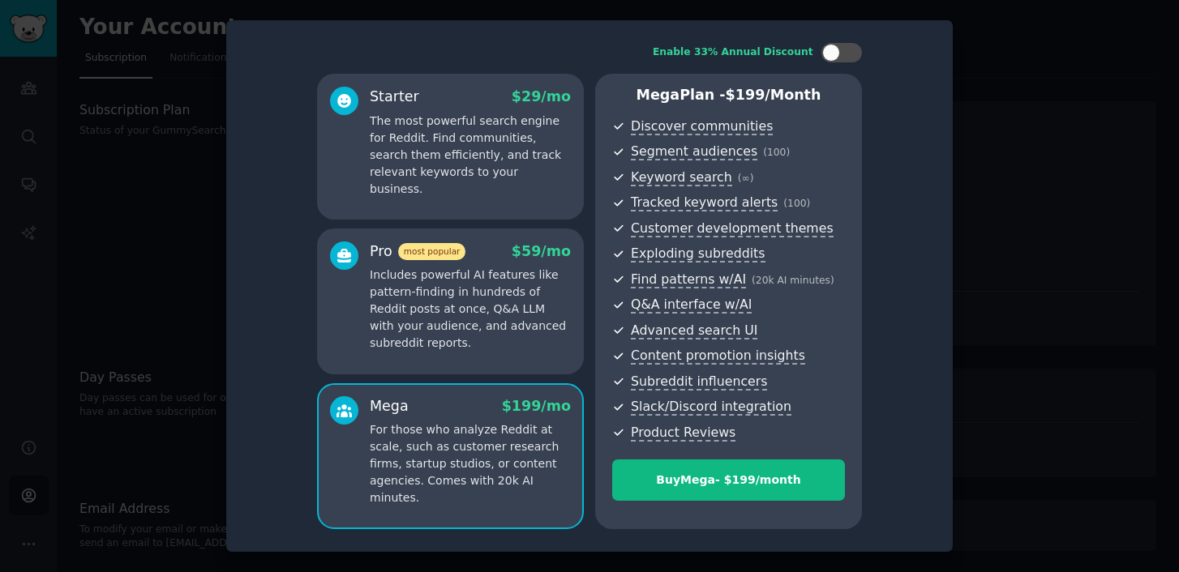
click at [462, 332] on p "Includes powerful AI features like pattern-finding in hundreds of Reddit posts …" at bounding box center [470, 309] width 201 height 85
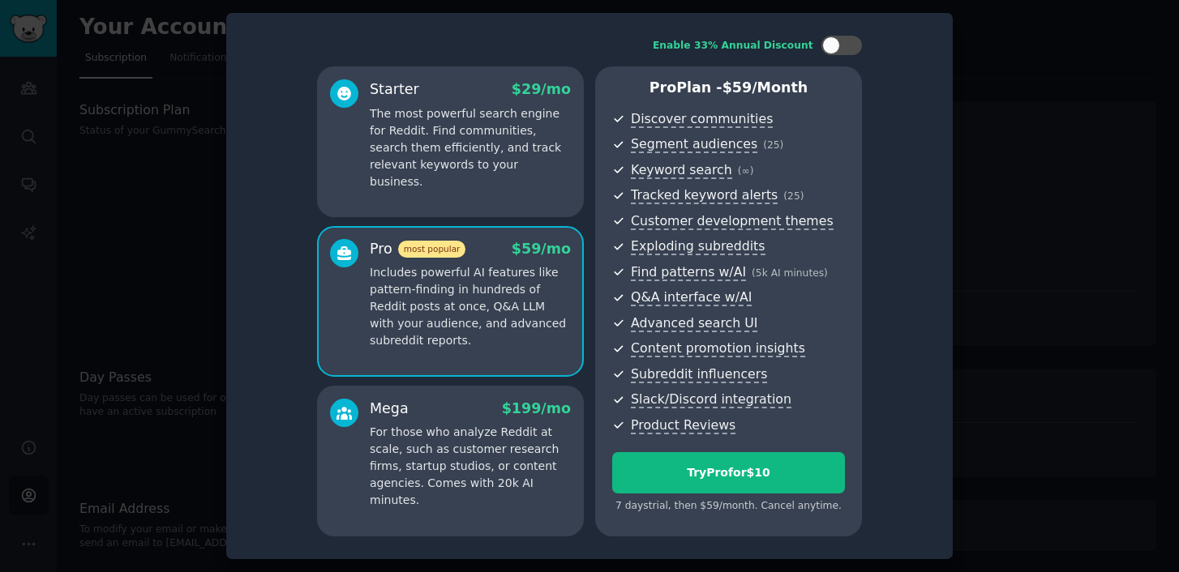
click at [439, 450] on p "For those who analyze Reddit at scale, such as customer research firms, startup…" at bounding box center [470, 466] width 201 height 85
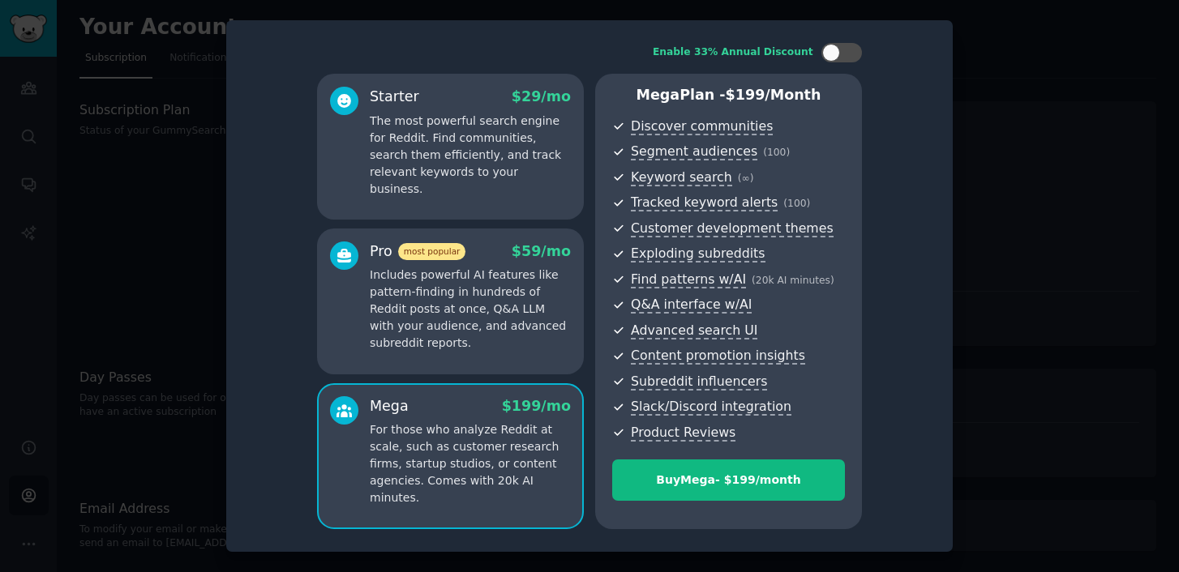
click at [461, 272] on p "Includes powerful AI features like pattern-finding in hundreds of Reddit posts …" at bounding box center [470, 309] width 201 height 85
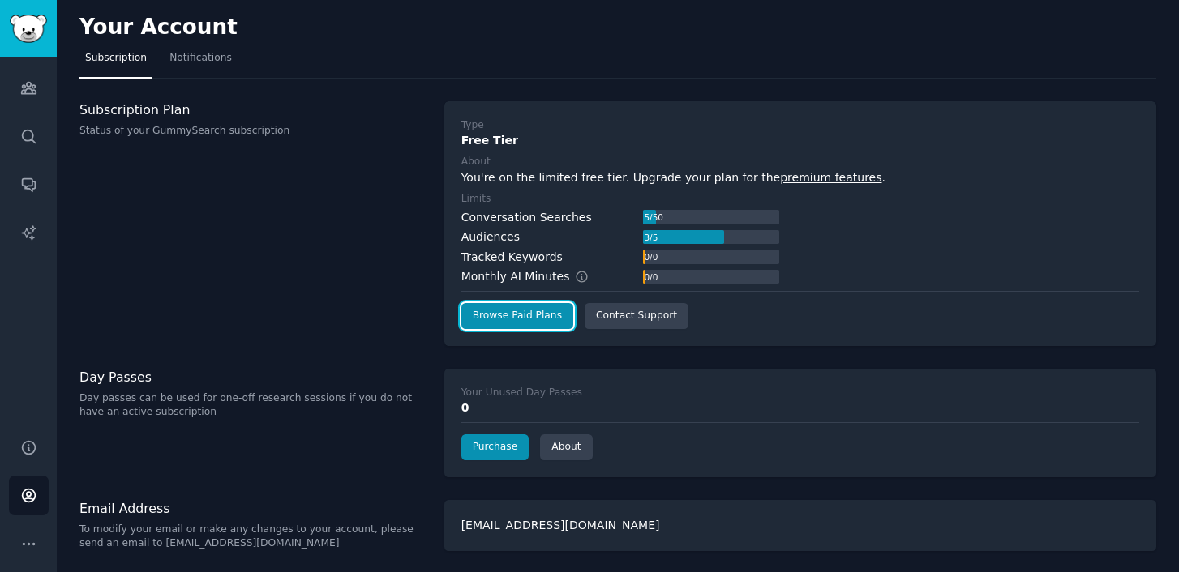
scroll to position [1, 0]
click at [499, 324] on link "Browse Paid Plans" at bounding box center [517, 315] width 112 height 26
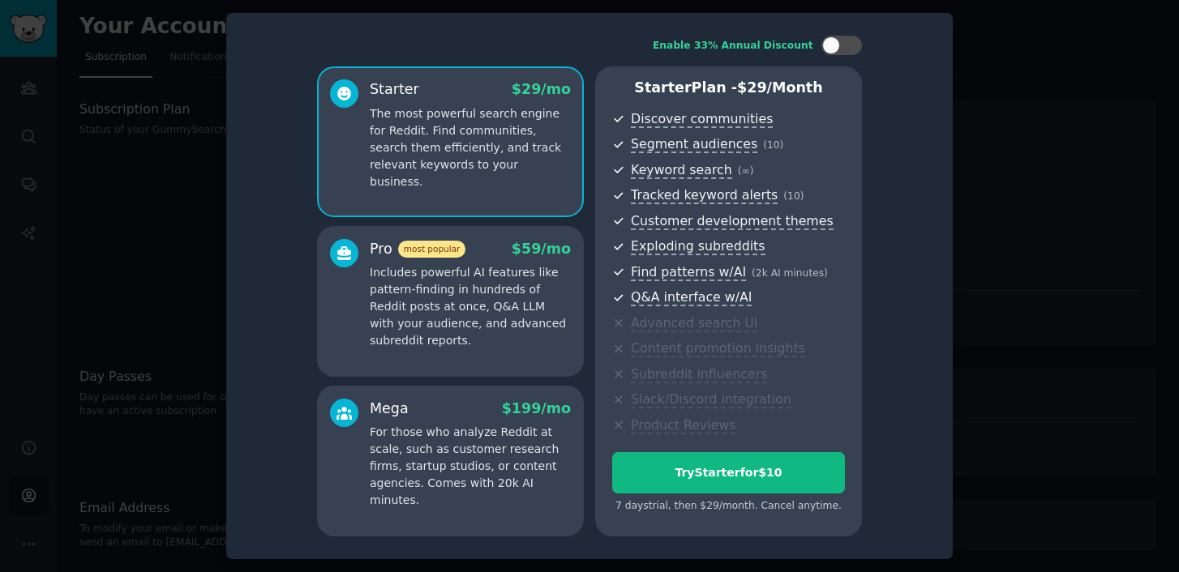
click at [482, 298] on p "Includes powerful AI features like pattern-finding in hundreds of Reddit posts …" at bounding box center [470, 306] width 201 height 85
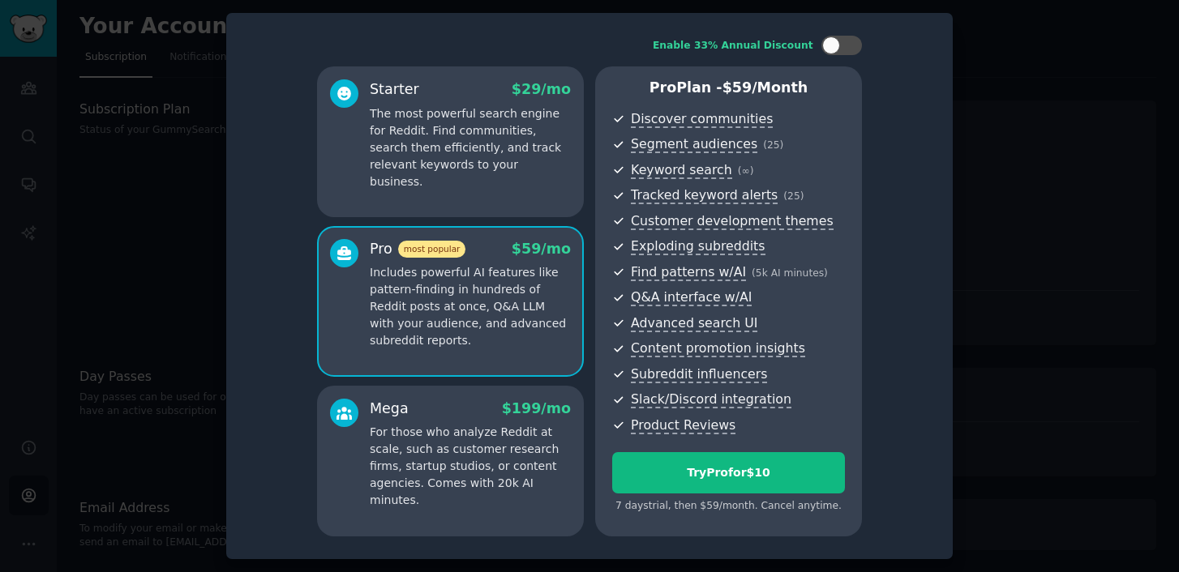
click at [463, 465] on p "For those who analyze Reddit at scale, such as customer research firms, startup…" at bounding box center [470, 466] width 201 height 85
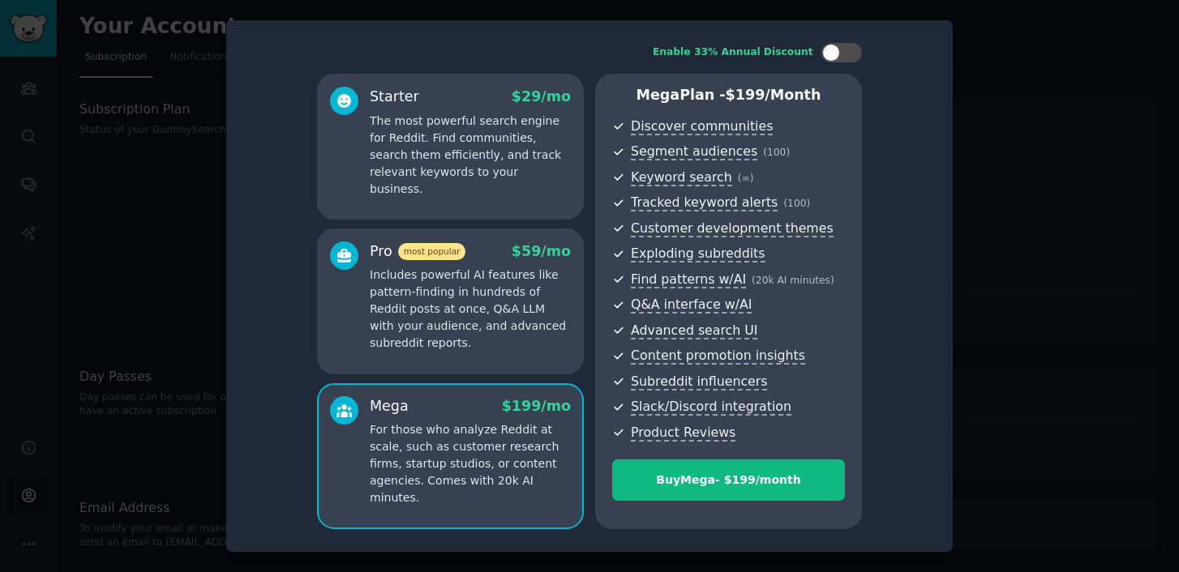
click at [424, 330] on p "Includes powerful AI features like pattern-finding in hundreds of Reddit posts …" at bounding box center [470, 309] width 201 height 85
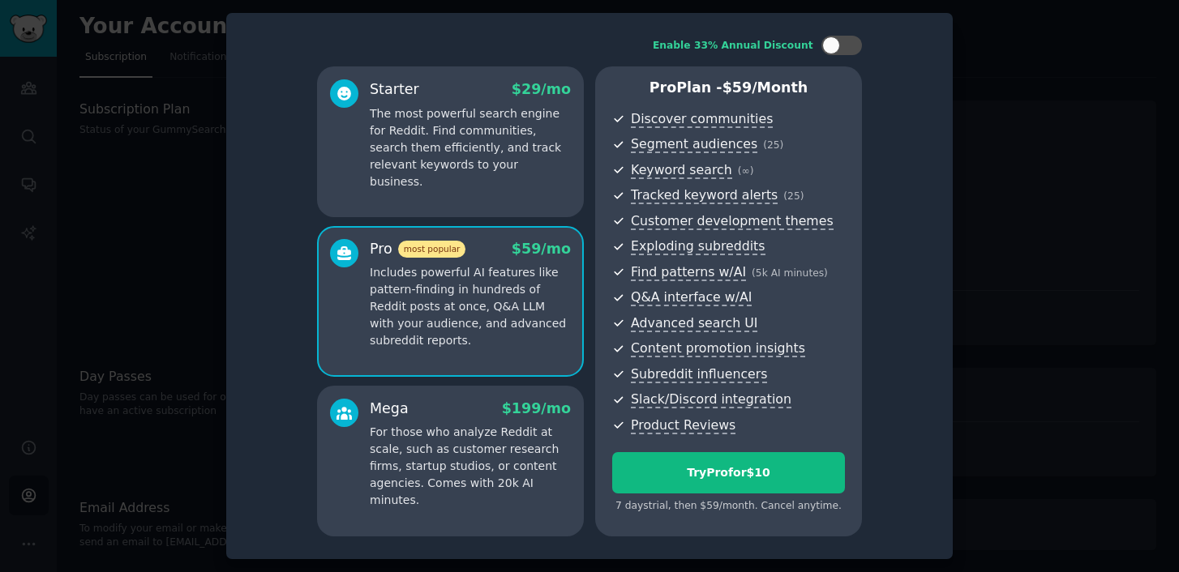
click at [424, 431] on p "For those who analyze Reddit at scale, such as customer research firms, startup…" at bounding box center [470, 466] width 201 height 85
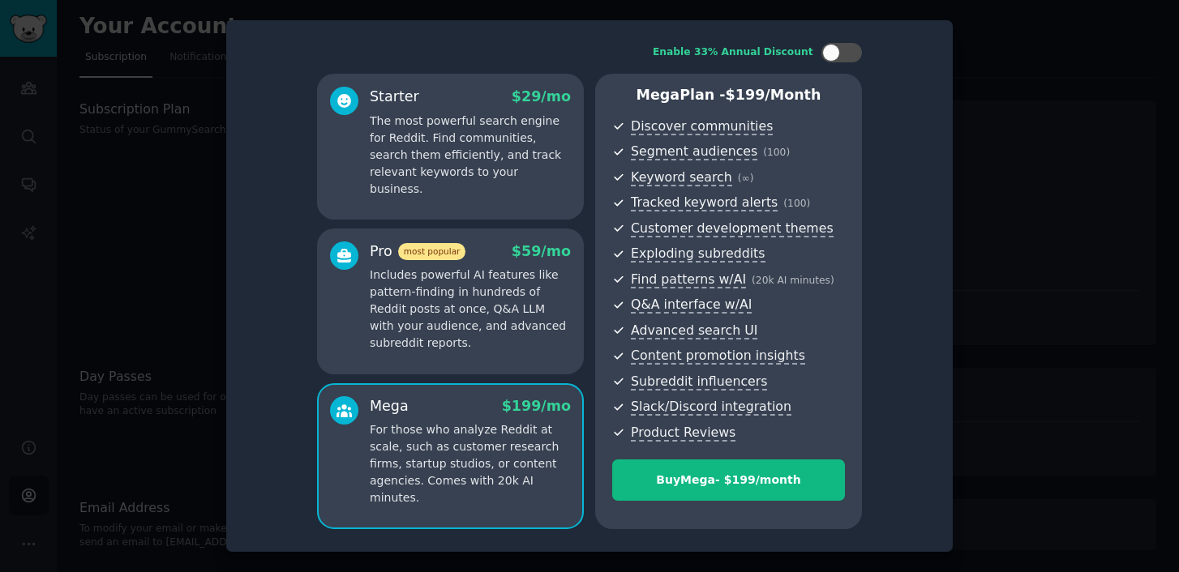
click at [428, 332] on p "Includes powerful AI features like pattern-finding in hundreds of Reddit posts …" at bounding box center [470, 309] width 201 height 85
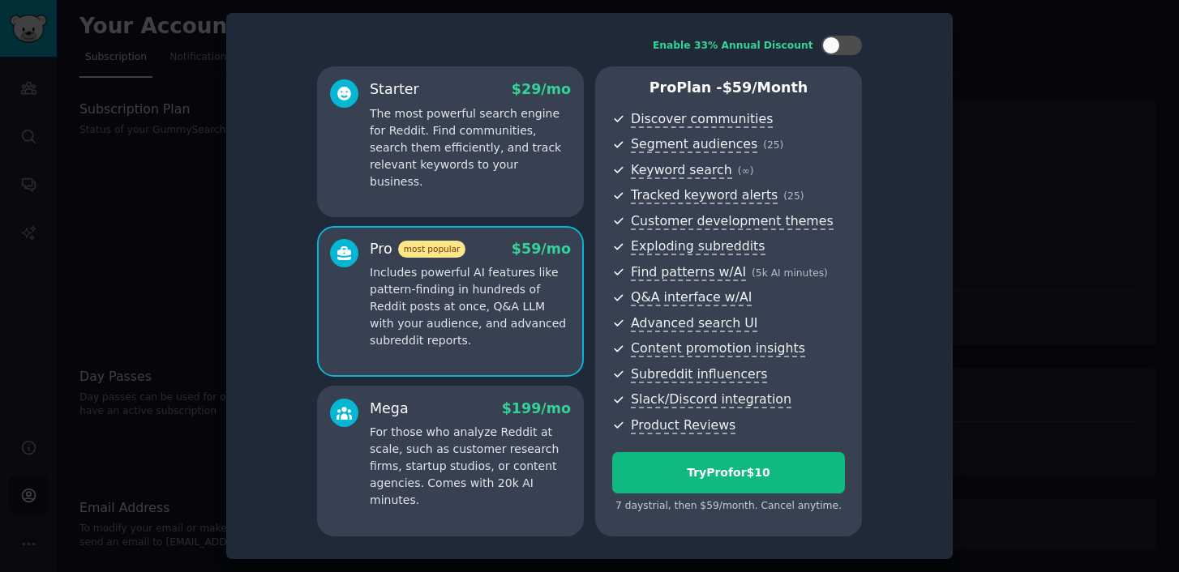
click at [440, 404] on div "Mega $ 199 /mo" at bounding box center [470, 409] width 201 height 20
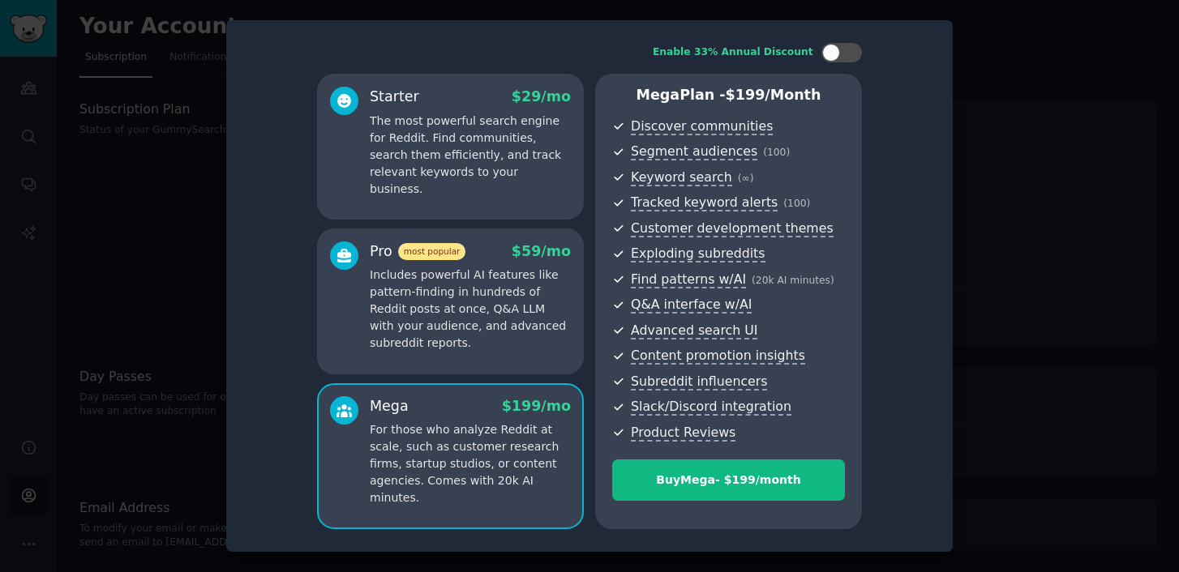
click at [422, 319] on p "Includes powerful AI features like pattern-finding in hundreds of Reddit posts …" at bounding box center [470, 309] width 201 height 85
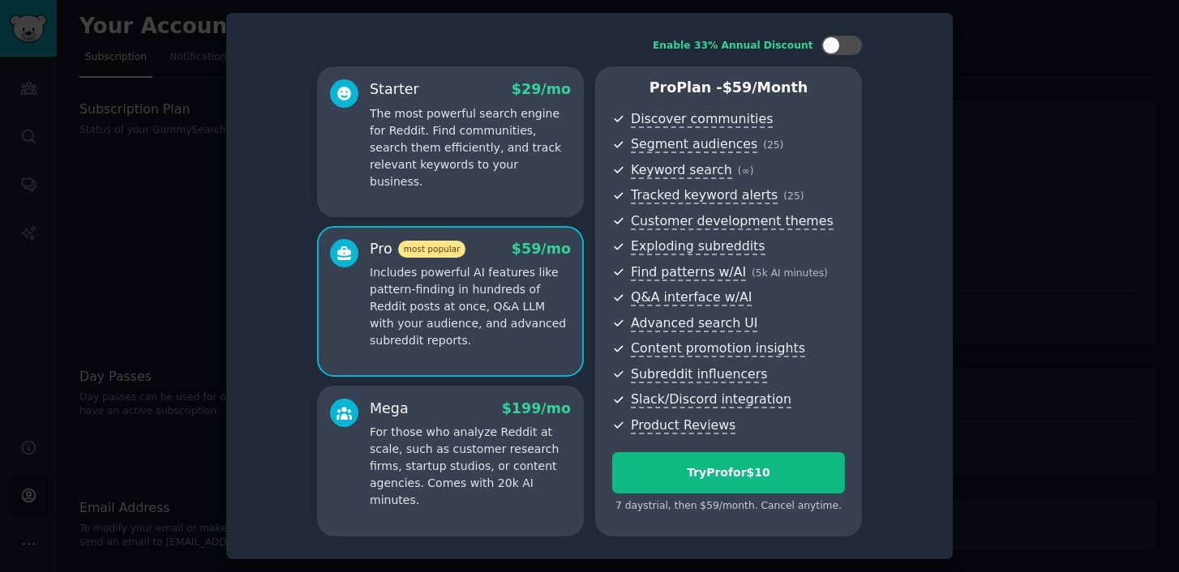
click at [426, 437] on p "For those who analyze Reddit at scale, such as customer research firms, startup…" at bounding box center [470, 466] width 201 height 85
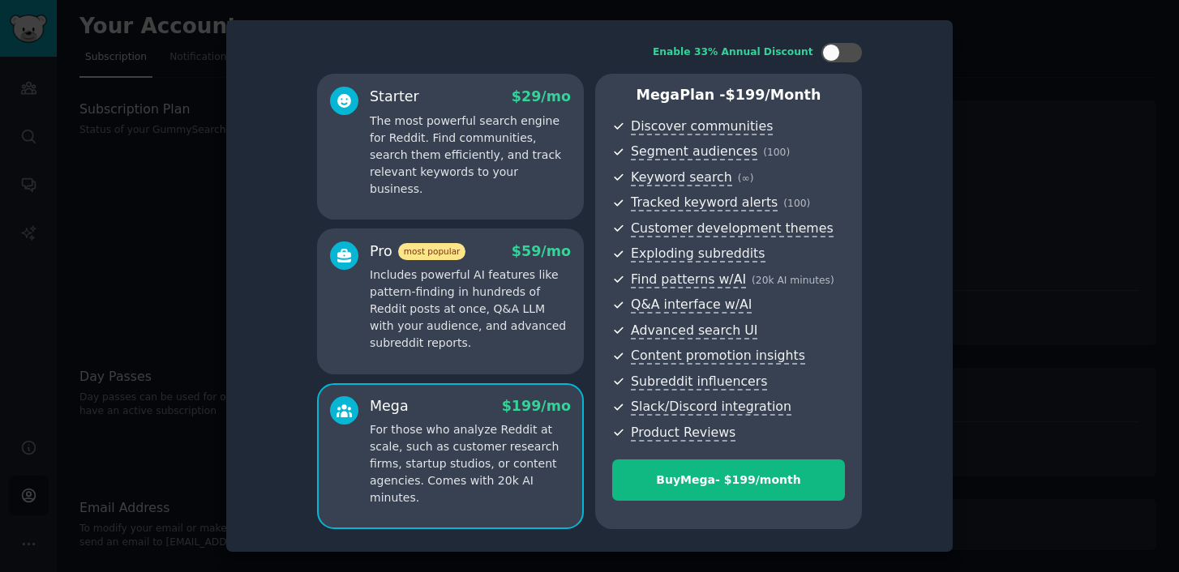
click at [421, 345] on p "Includes powerful AI features like pattern-finding in hundreds of Reddit posts …" at bounding box center [470, 309] width 201 height 85
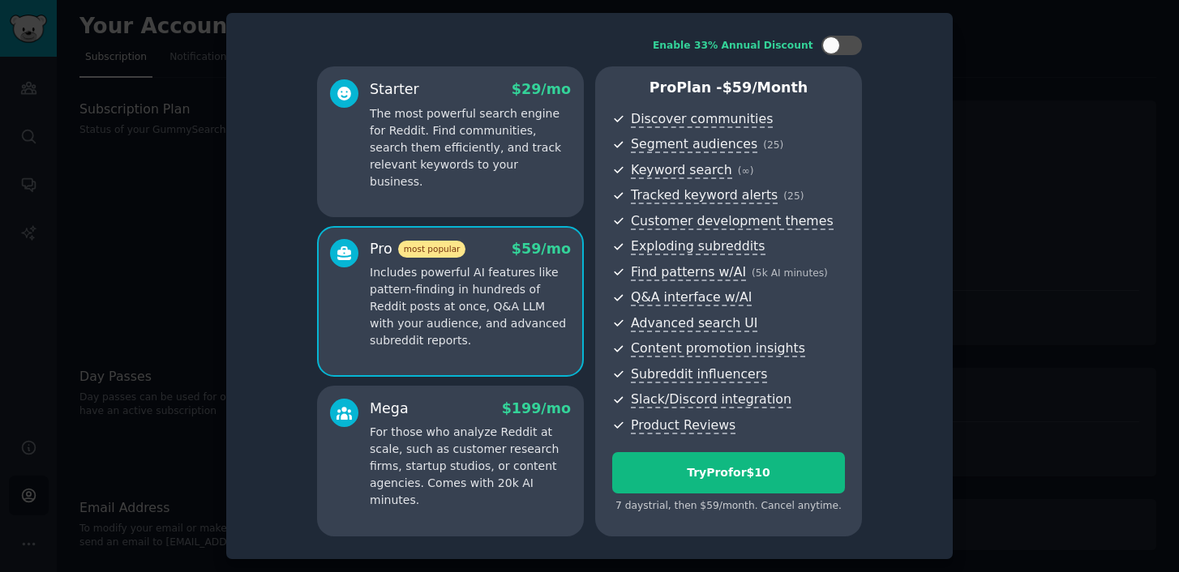
click at [431, 492] on div "Mega $ 199 /mo For those who analyze Reddit at scale, such as customer research…" at bounding box center [450, 461] width 267 height 151
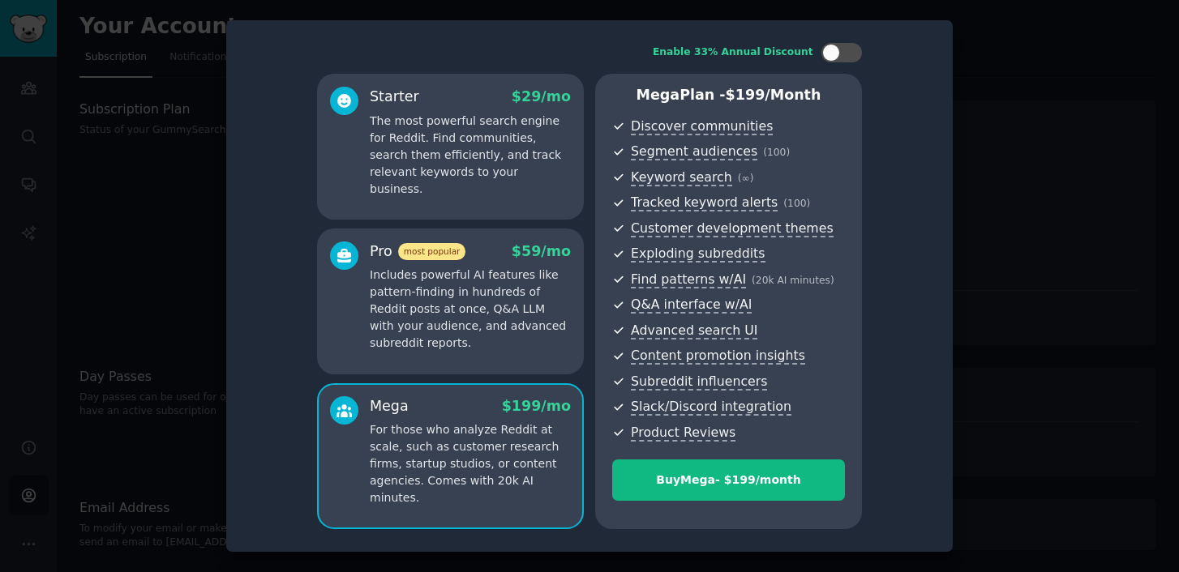
click at [445, 299] on p "Includes powerful AI features like pattern-finding in hundreds of Reddit posts …" at bounding box center [470, 309] width 201 height 85
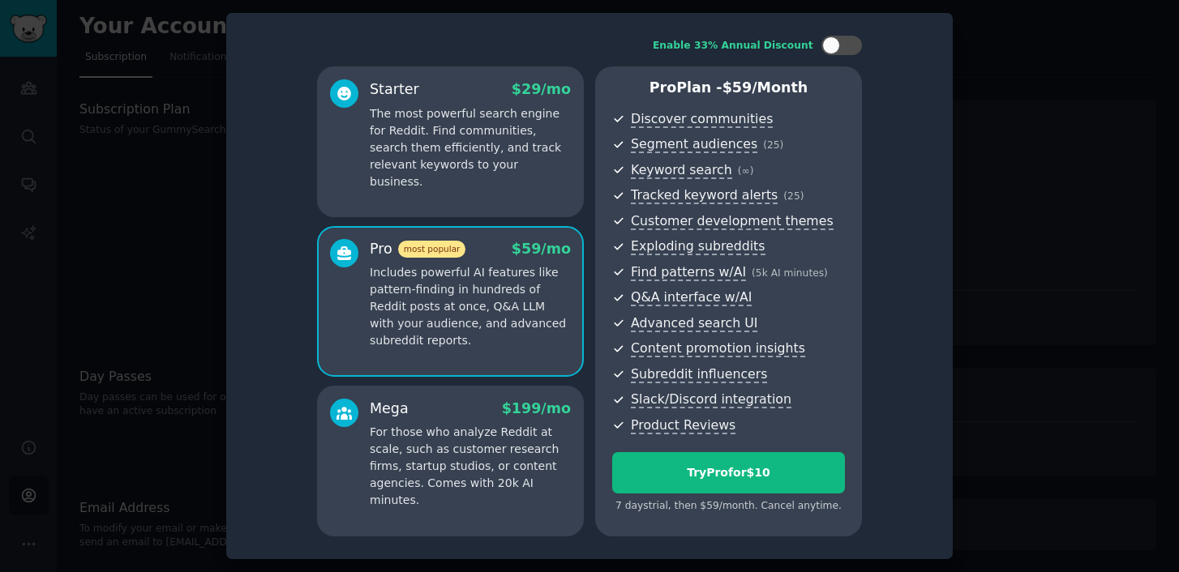
click at [448, 169] on p "The most powerful search engine for Reddit. Find communities, search them effic…" at bounding box center [470, 147] width 201 height 85
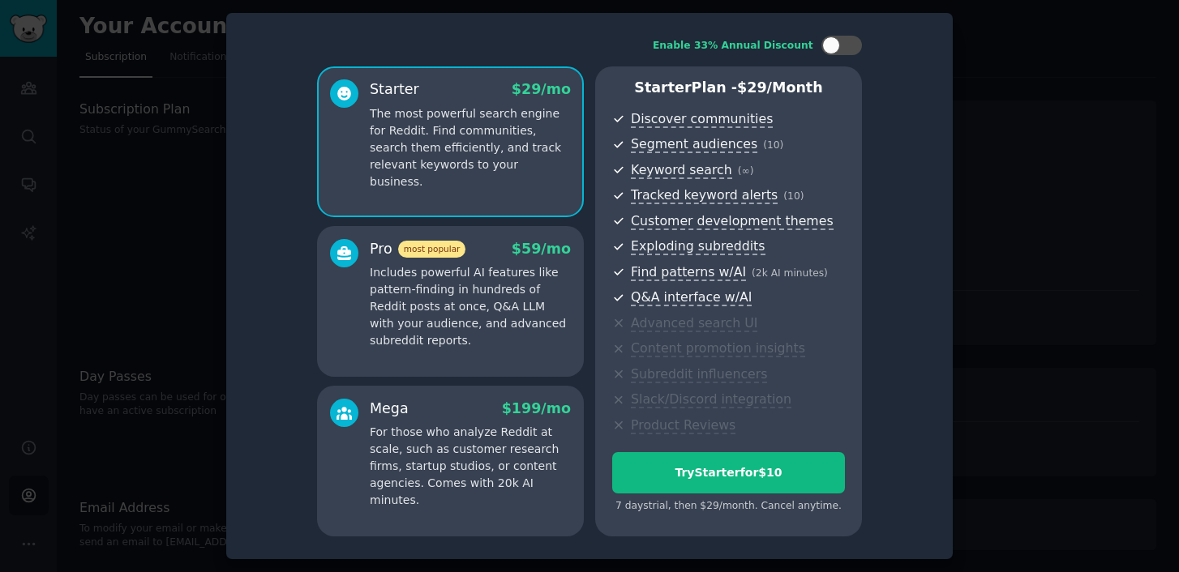
click at [465, 309] on p "Includes powerful AI features like pattern-finding in hundreds of Reddit posts …" at bounding box center [470, 306] width 201 height 85
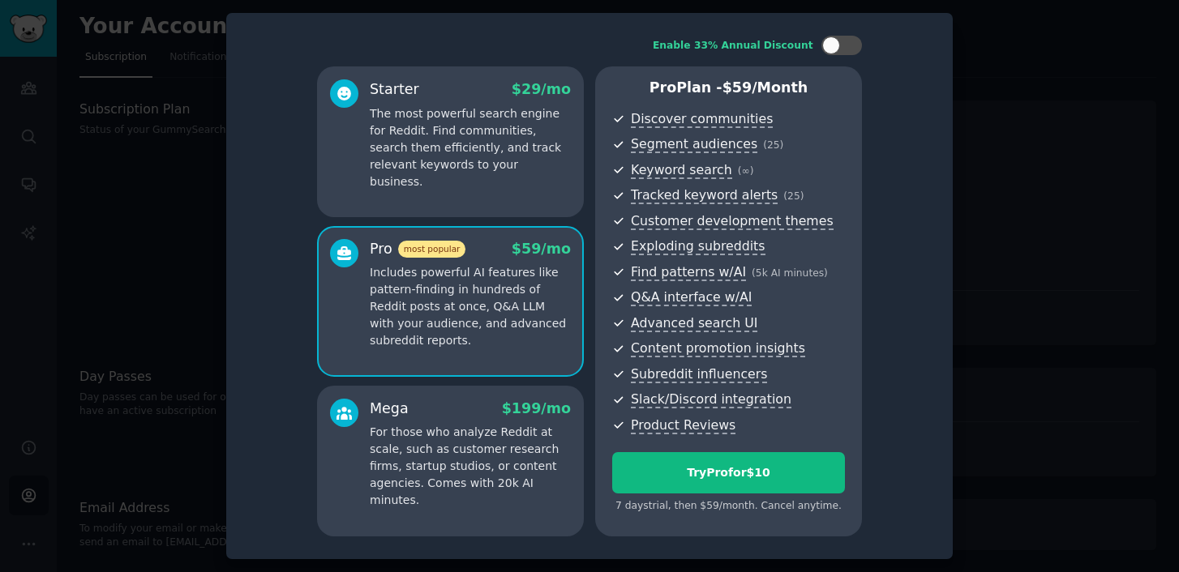
click at [505, 143] on p "The most powerful search engine for Reddit. Find communities, search them effic…" at bounding box center [470, 147] width 201 height 85
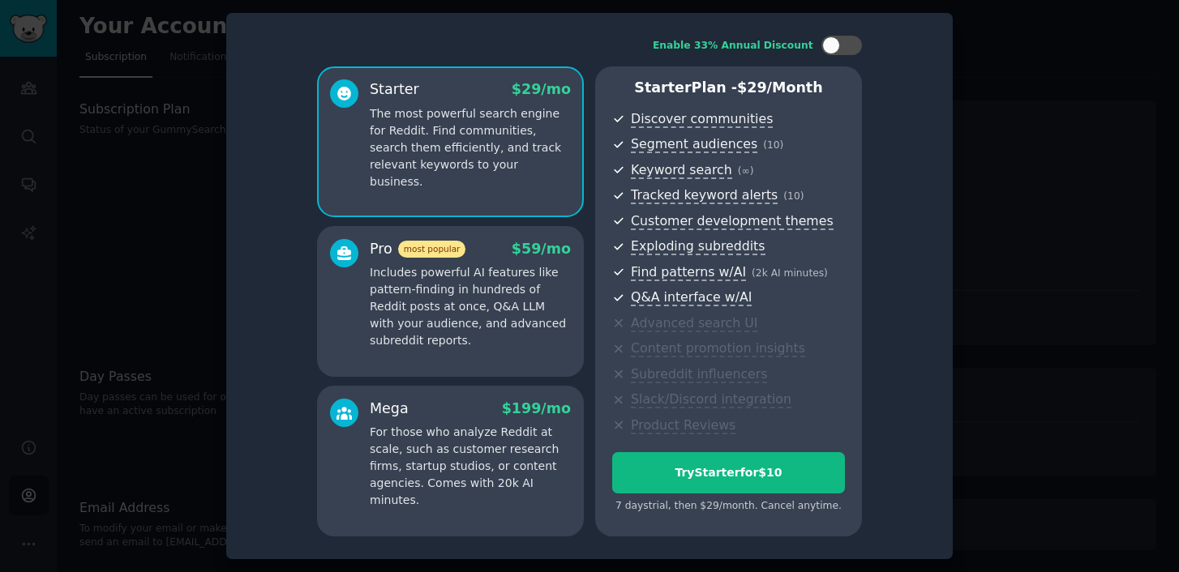
click at [461, 331] on p "Includes powerful AI features like pattern-finding in hundreds of Reddit posts …" at bounding box center [470, 306] width 201 height 85
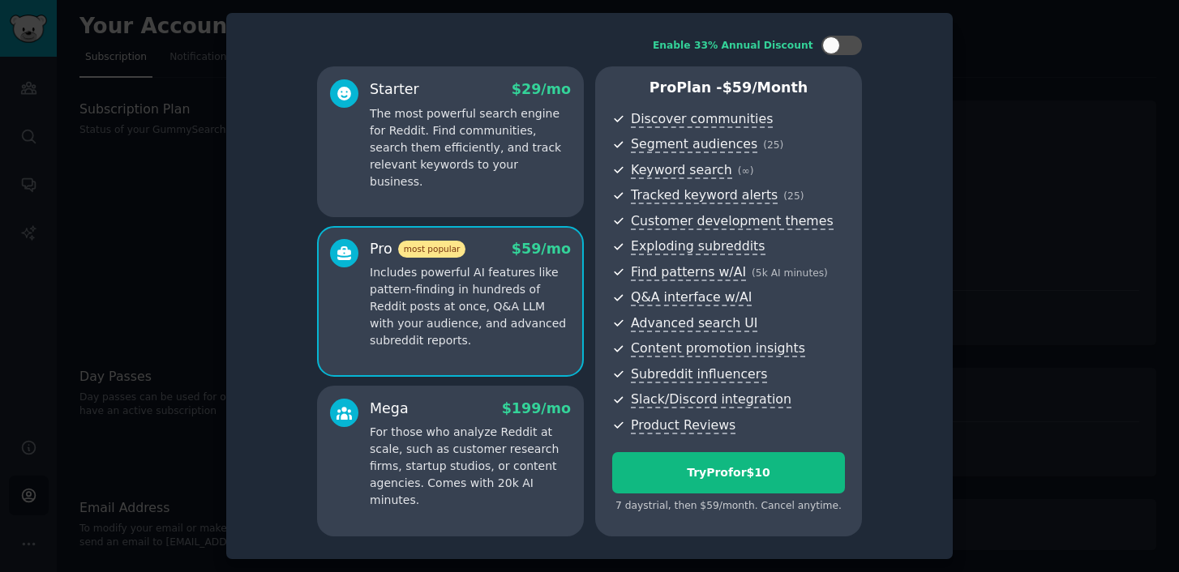
click at [457, 486] on p "For those who analyze Reddit at scale, such as customer research firms, startup…" at bounding box center [470, 466] width 201 height 85
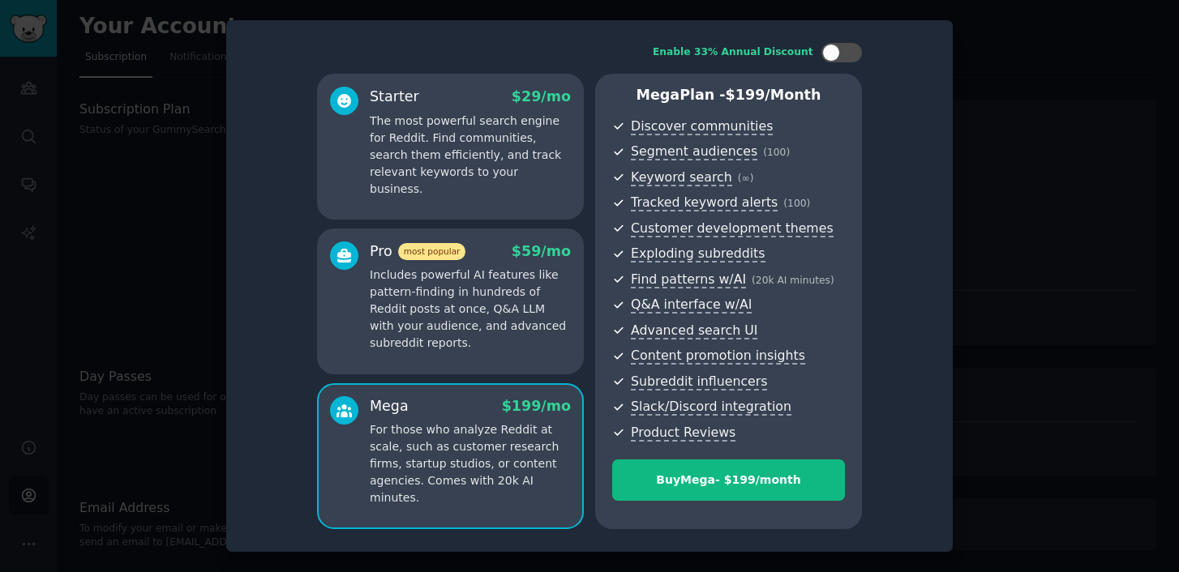
click at [457, 323] on p "Includes powerful AI features like pattern-finding in hundreds of Reddit posts …" at bounding box center [470, 309] width 201 height 85
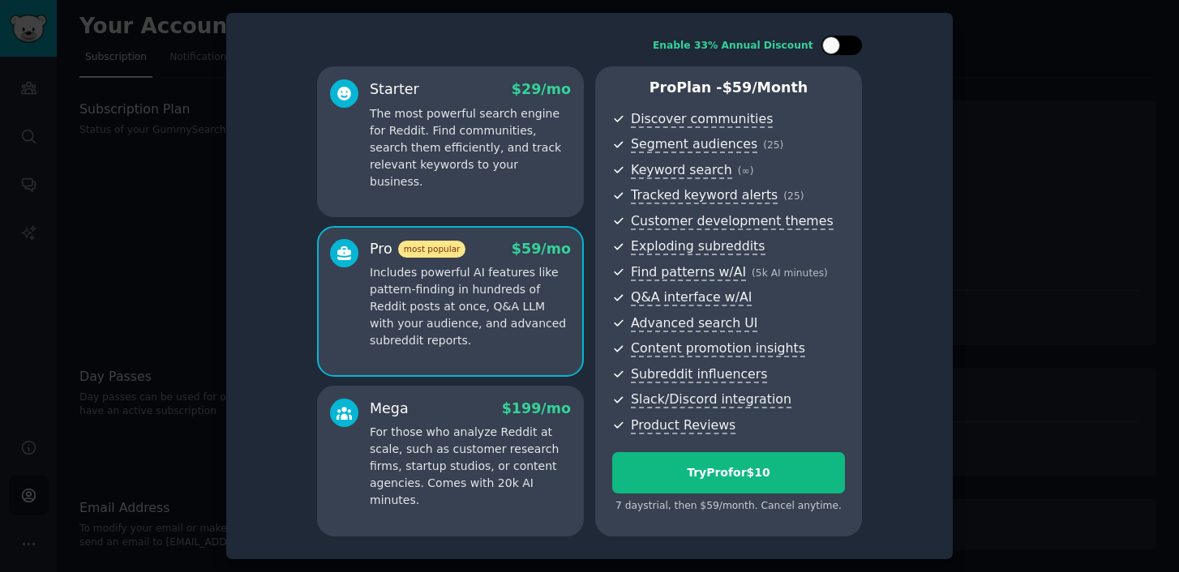
click at [843, 49] on div at bounding box center [841, 45] width 41 height 19
checkbox input "false"
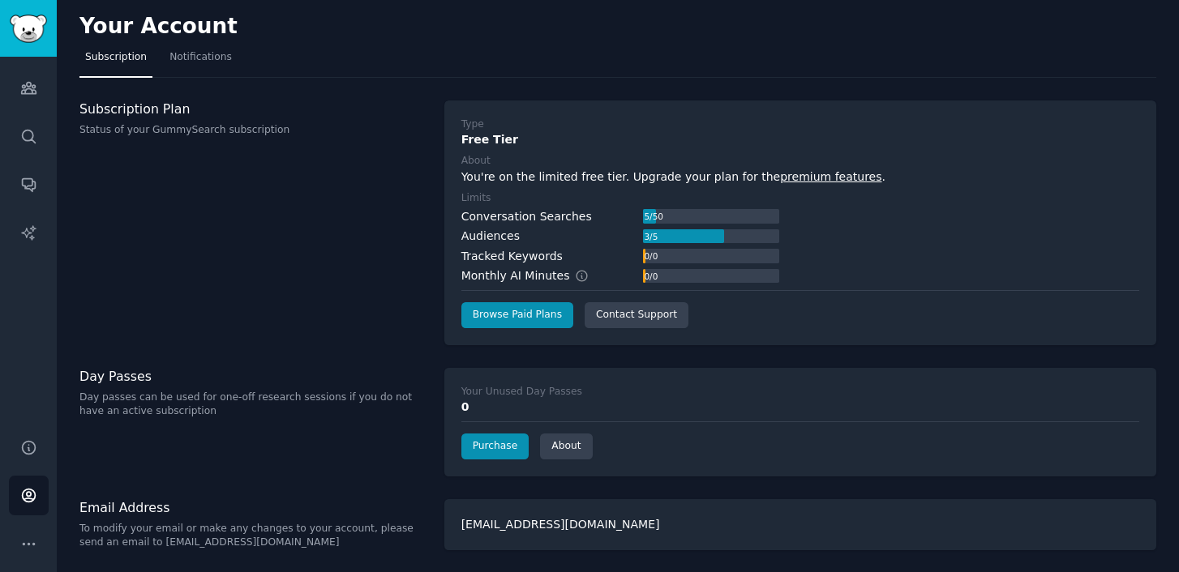
click at [579, 391] on label "Your Unused Day Passes" at bounding box center [800, 392] width 678 height 15
click at [508, 452] on link "Purchase" at bounding box center [495, 447] width 68 height 26
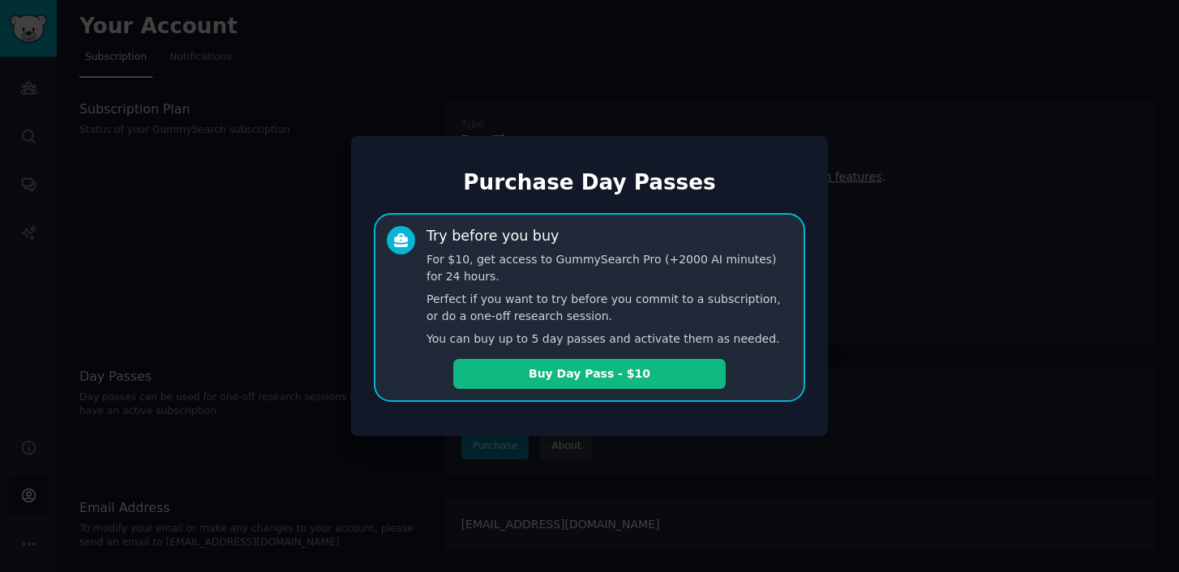
click at [772, 193] on h1 "Purchase Day Passes" at bounding box center [589, 183] width 431 height 26
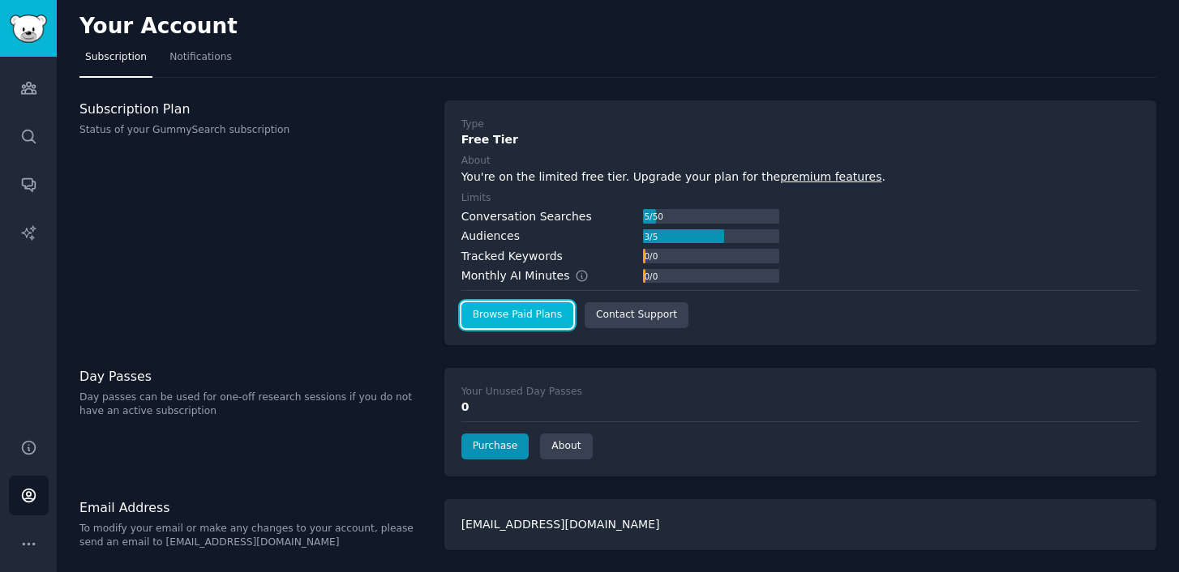
click at [534, 317] on link "Browse Paid Plans" at bounding box center [517, 315] width 112 height 26
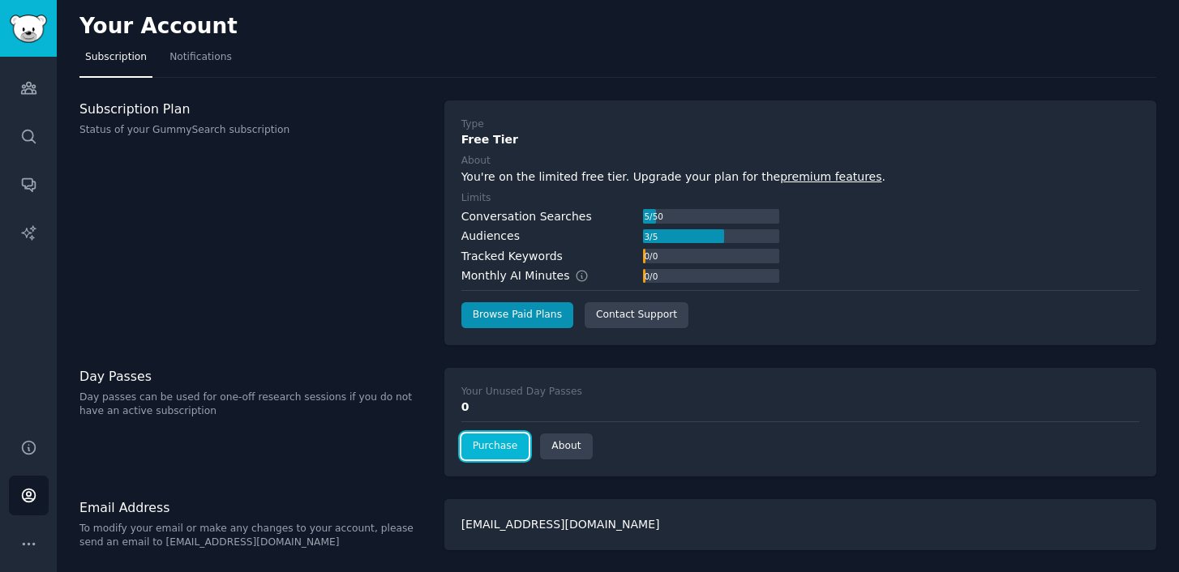
click at [486, 449] on link "Purchase" at bounding box center [495, 447] width 68 height 26
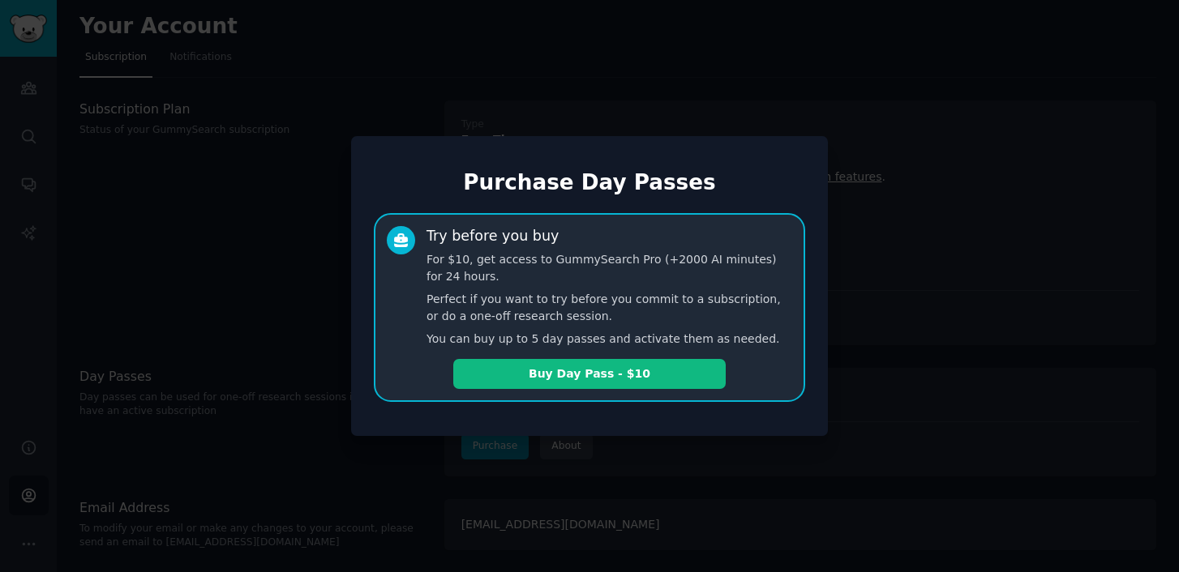
click at [597, 298] on p "Perfect if you want to try before you commit to a subscription, or do a one-off…" at bounding box center [610, 308] width 366 height 34
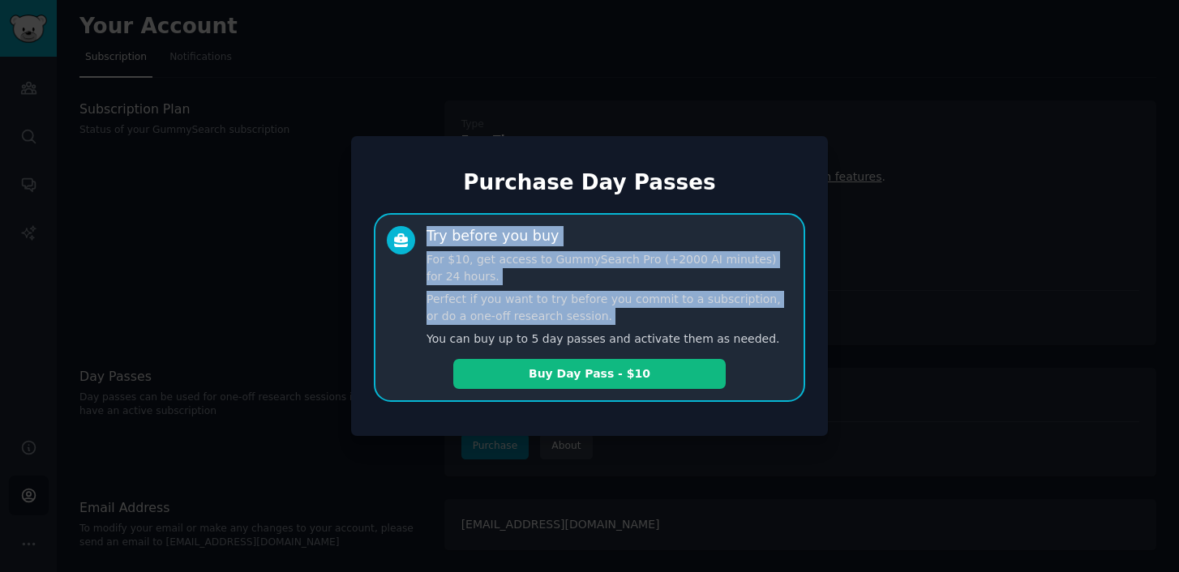
drag, startPoint x: 597, startPoint y: 298, endPoint x: 626, endPoint y: 210, distance: 93.1
click at [626, 210] on div "Purchase Day Passes Try before you buy For $10, get access to GummySearch Pro (…" at bounding box center [589, 286] width 477 height 300
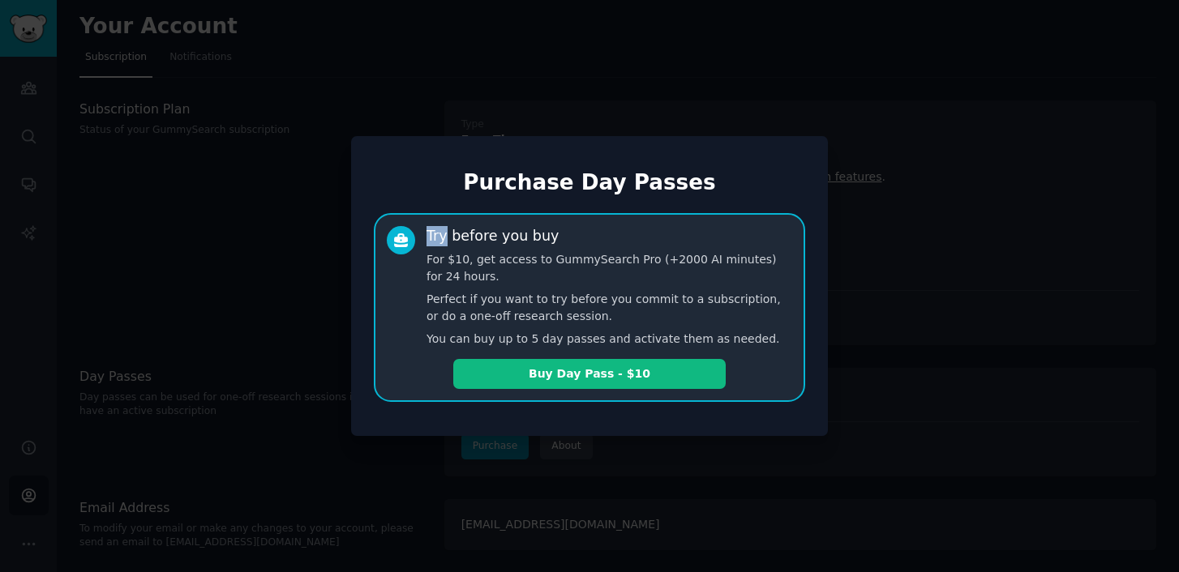
click at [626, 210] on div "Purchase Day Passes Try before you buy For $10, get access to GummySearch Pro (…" at bounding box center [589, 286] width 477 height 300
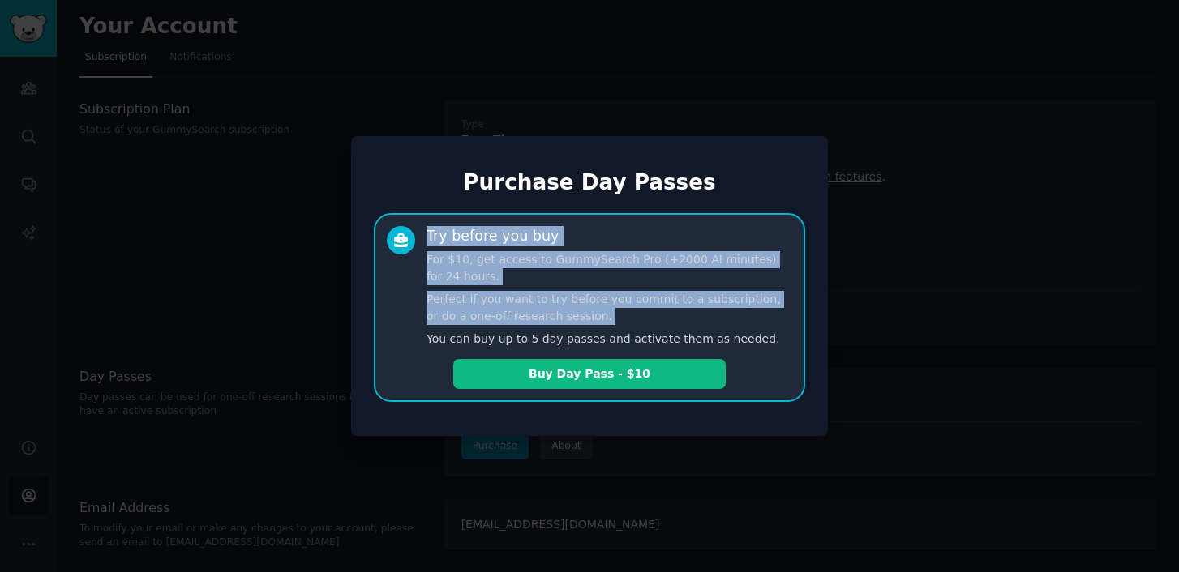
drag, startPoint x: 626, startPoint y: 210, endPoint x: 649, endPoint y: 328, distance: 120.5
click at [649, 328] on div "Purchase Day Passes Try before you buy For $10, get access to GummySearch Pro (…" at bounding box center [589, 286] width 477 height 300
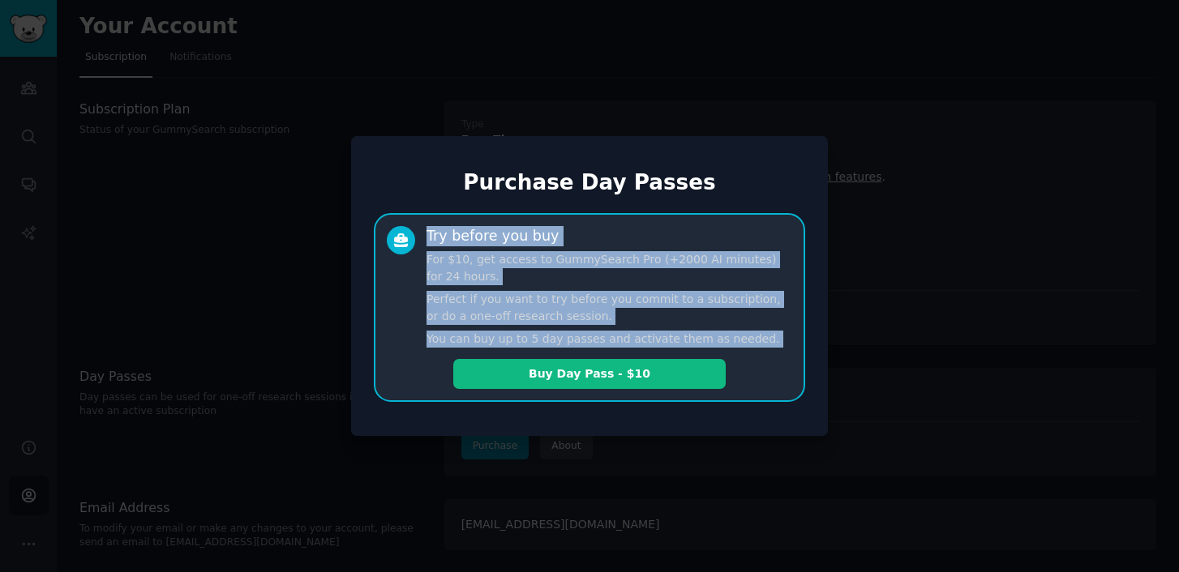
click at [649, 328] on div "Try before you buy For $10, get access to GummySearch Pro (+2000 AI minutes) fo…" at bounding box center [610, 287] width 366 height 122
